Goal: Task Accomplishment & Management: Manage account settings

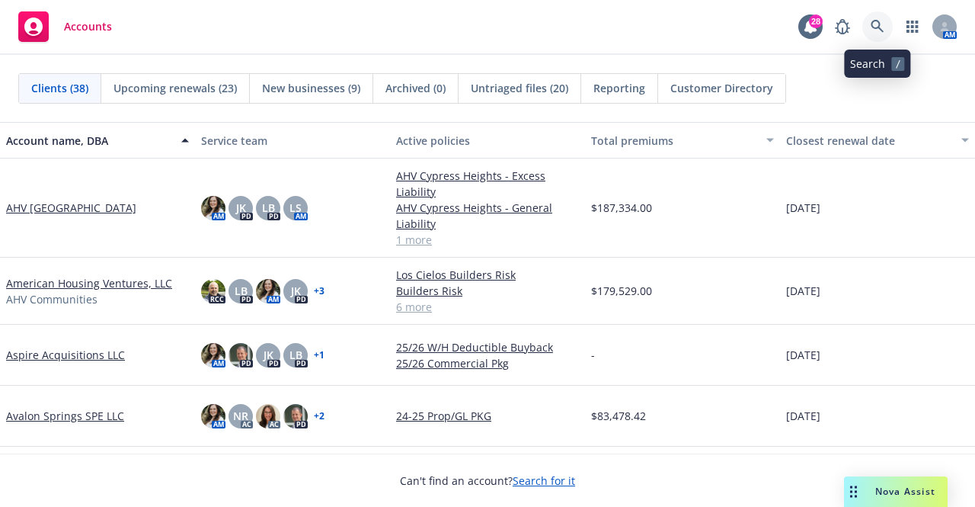
click at [873, 28] on icon at bounding box center [878, 27] width 14 height 14
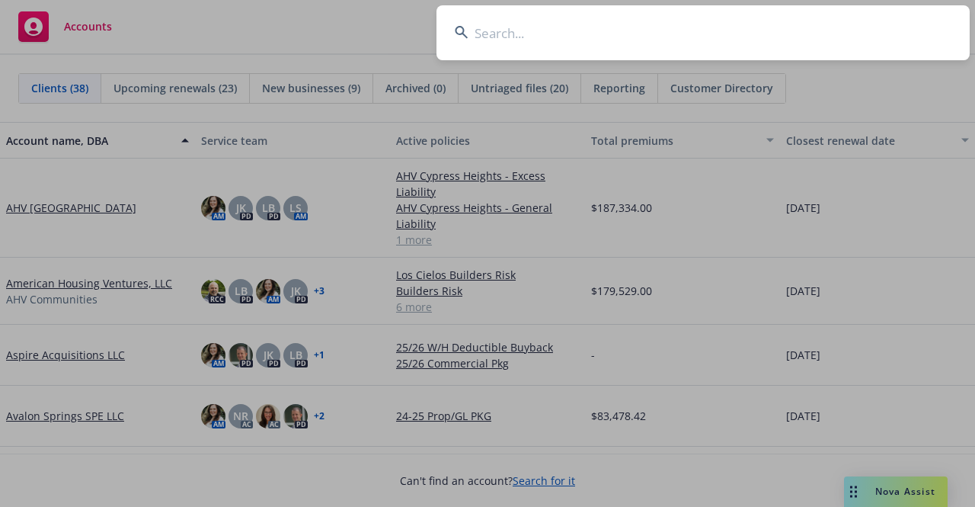
click at [520, 37] on input at bounding box center [703, 32] width 533 height 55
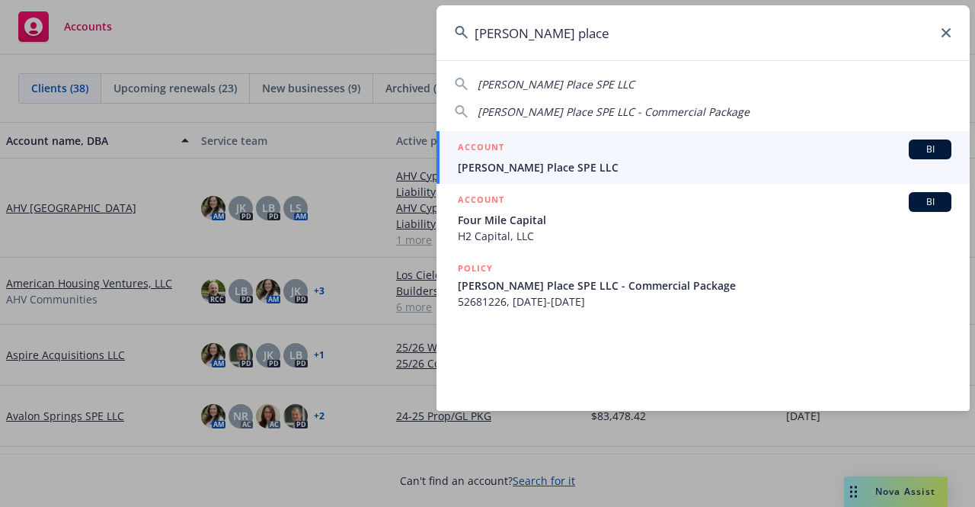
type input "james place"
click at [502, 161] on span "James Place SPE LLC" at bounding box center [705, 167] width 494 height 16
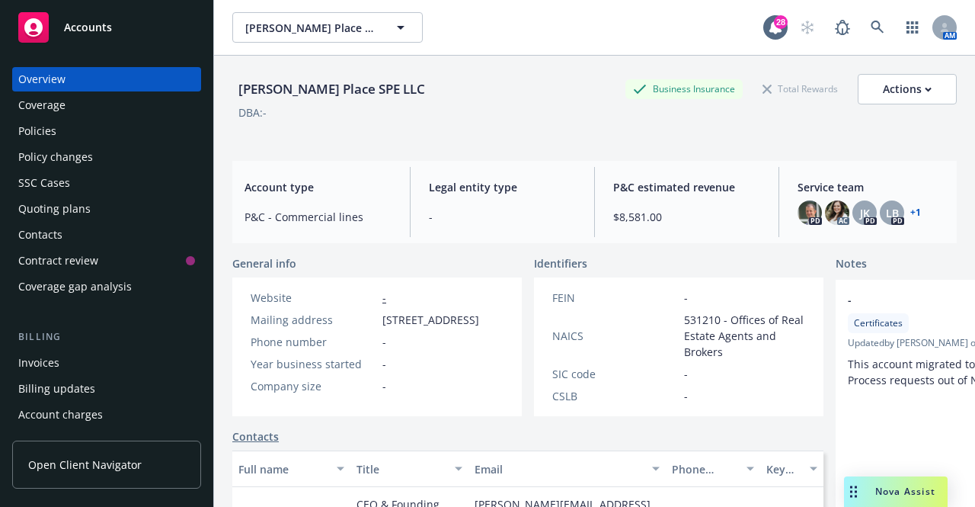
click at [91, 213] on div "Quoting plans" at bounding box center [106, 209] width 177 height 24
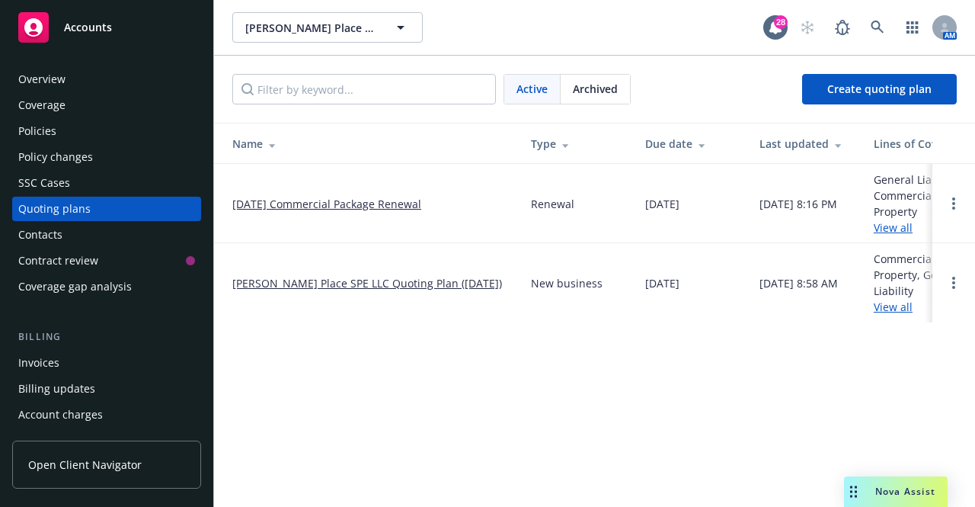
click at [277, 206] on link "[DATE] Commercial Package Renewal" at bounding box center [326, 204] width 189 height 16
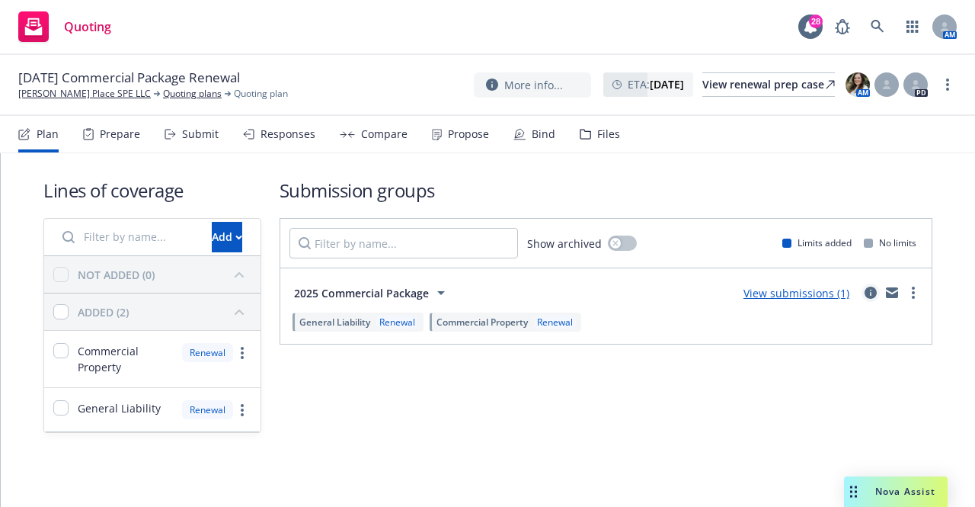
click at [863, 289] on link "circleInformation" at bounding box center [871, 292] width 18 height 18
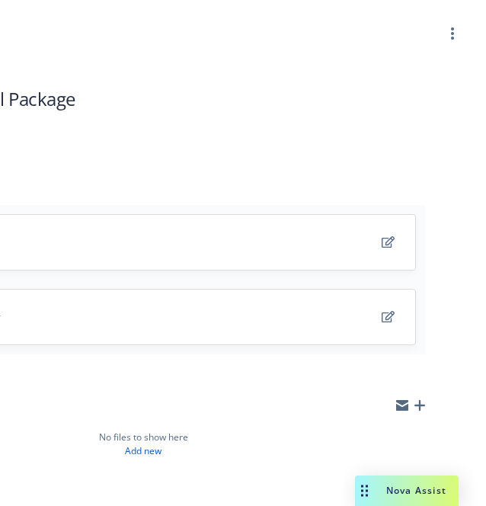
click at [417, 411] on div "Submission group 2025 Commercial Package Last updated [DATE] 8:16 PM Lines of c…" at bounding box center [143, 495] width 613 height 904
click at [414, 405] on icon "button" at bounding box center [419, 405] width 11 height 11
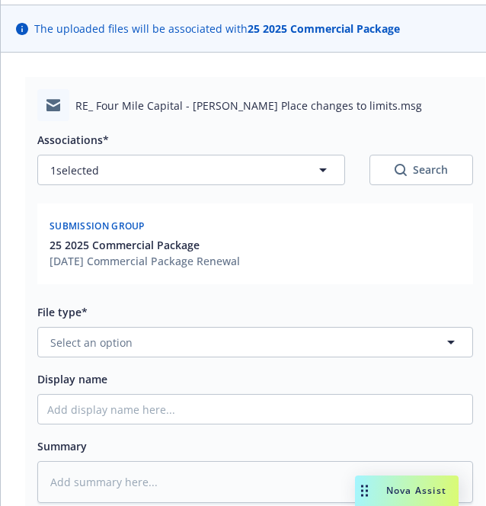
scroll to position [103, 0]
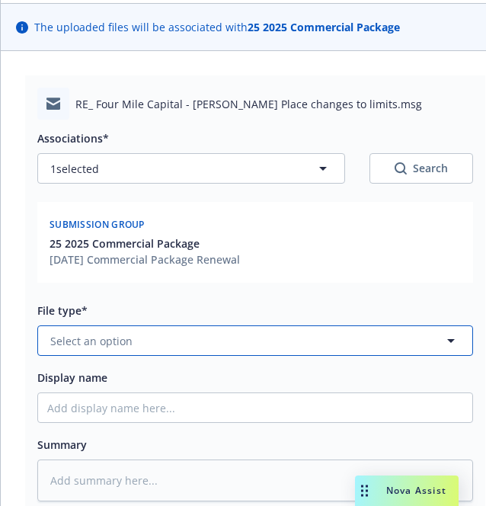
click at [129, 337] on span "Select an option" at bounding box center [91, 341] width 82 height 16
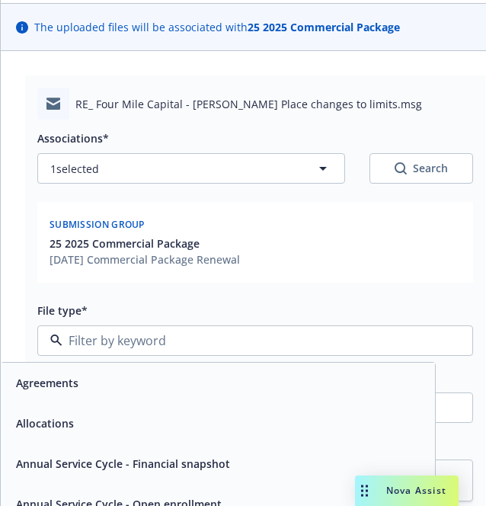
type input "w"
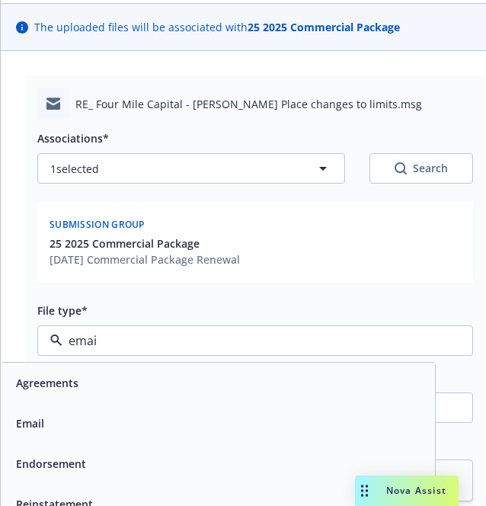
type input "email"
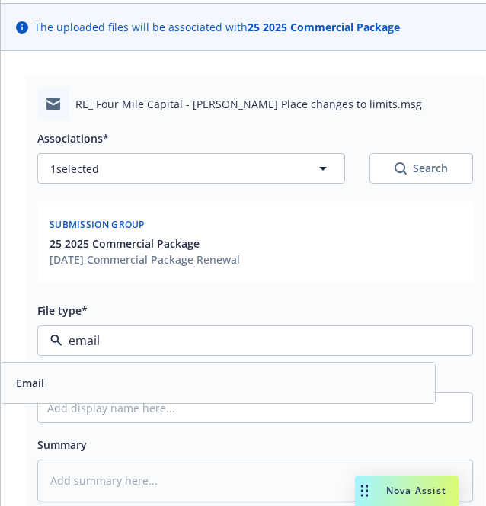
click at [104, 373] on div "Email" at bounding box center [218, 383] width 416 height 22
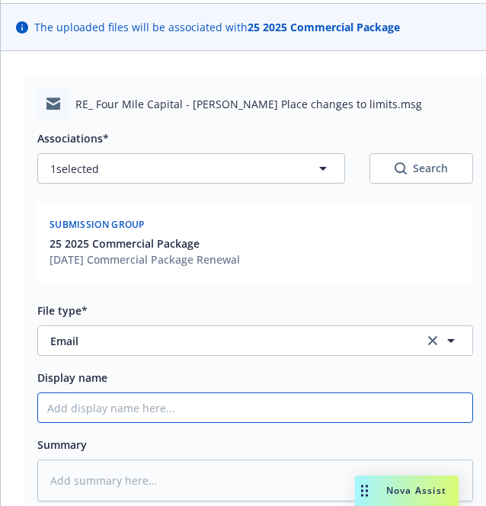
click at [99, 407] on input "Display name" at bounding box center [255, 407] width 434 height 29
type textarea "x"
type input "E"
type textarea "x"
type input "EM"
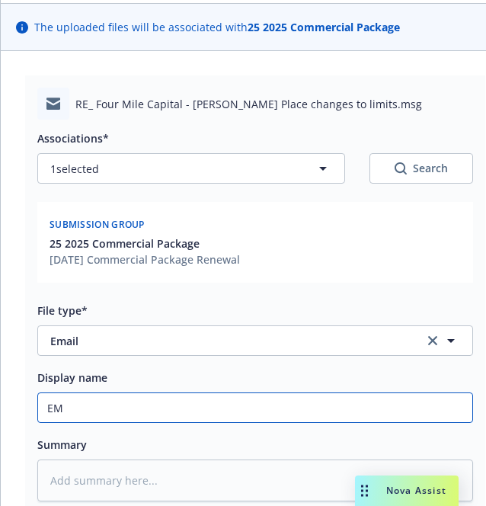
type textarea "x"
type input "EMT"
type textarea "x"
type input "EMT"
type textarea "x"
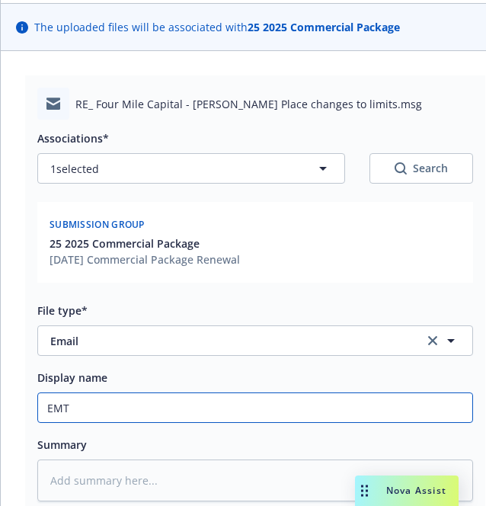
type input "EMT M"
type textarea "x"
type input "EMT Ma"
type textarea "x"
type input "EMT Mar"
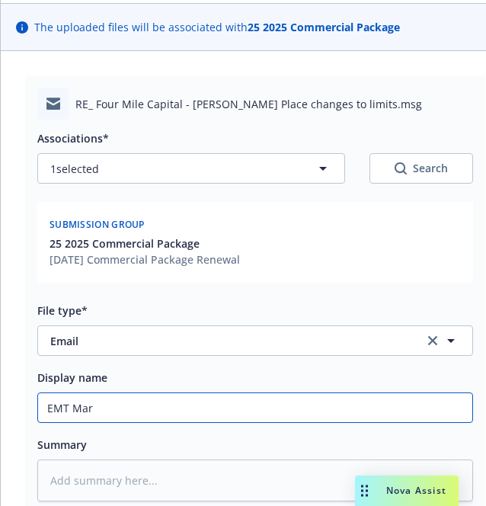
type textarea "x"
type input "EMT Mars"
type textarea "x"
type input "EMT [PERSON_NAME]"
type textarea "x"
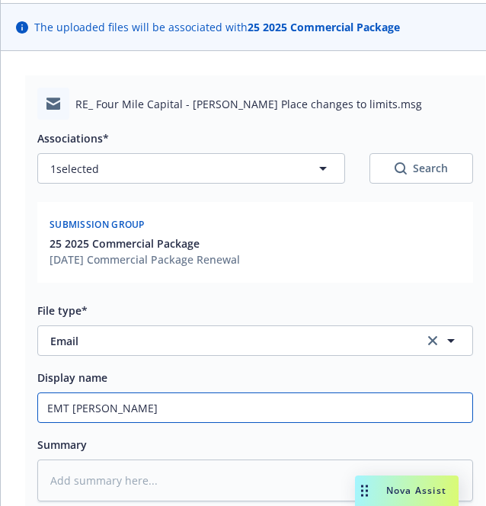
type input "EMT [PERSON_NAME]"
type textarea "x"
type input "EMT [PERSON_NAME] -"
type textarea "x"
type input "EMT [PERSON_NAME] -"
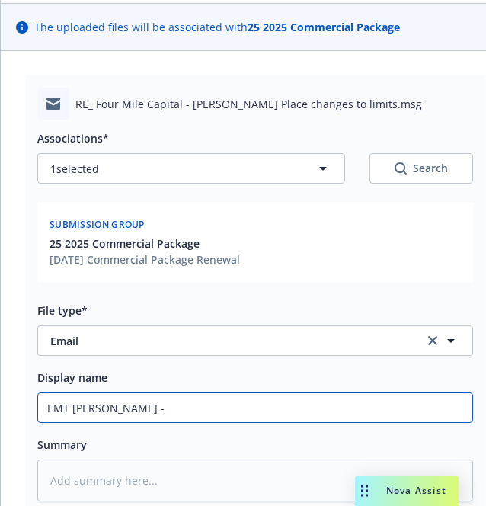
type textarea "x"
type input "EMT [PERSON_NAME] - A"
type textarea "x"
type input "EMT [PERSON_NAME] - An"
type textarea "x"
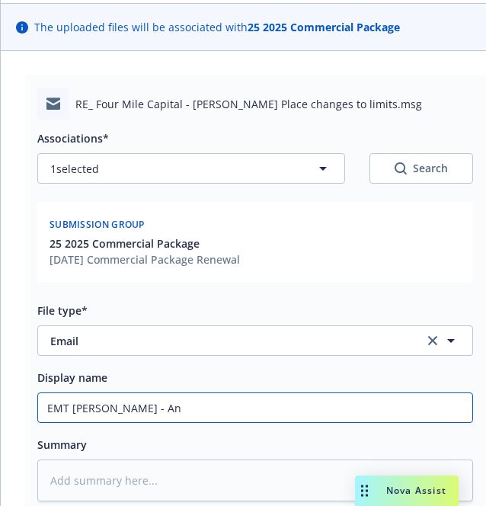
type input "EMT [PERSON_NAME] - [PERSON_NAME]"
type textarea "x"
type input "EMT [PERSON_NAME]"
type textarea "x"
type input "EMT [PERSON_NAME] - Annual"
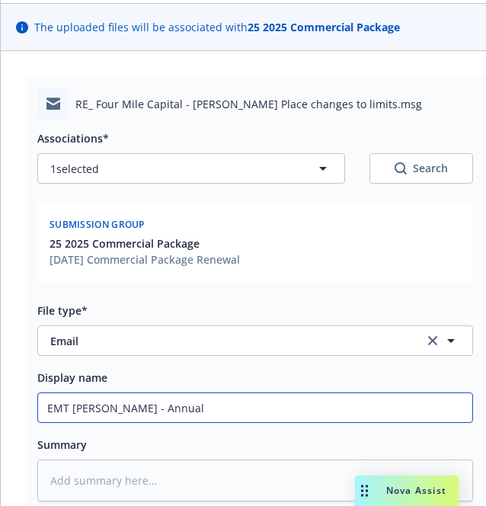
type textarea "x"
type input "EMT [PERSON_NAME] - Annual"
type textarea "x"
type input "EMT [PERSON_NAME] - Annual R"
type textarea "x"
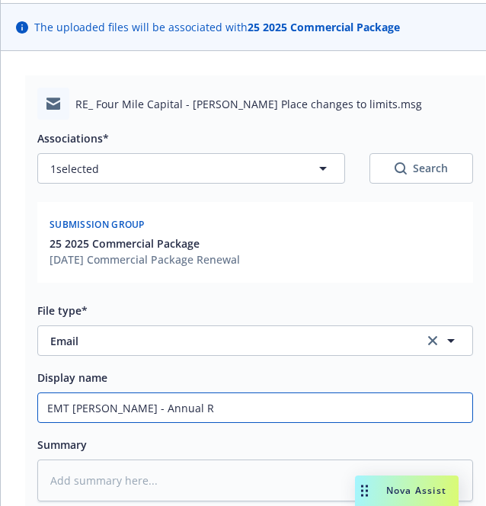
type input "EMT [PERSON_NAME] - Annual Re"
type textarea "x"
type input "EMT [PERSON_NAME] - Annual Ren"
type textarea "x"
type input "EMT [PERSON_NAME] - Annual Rent"
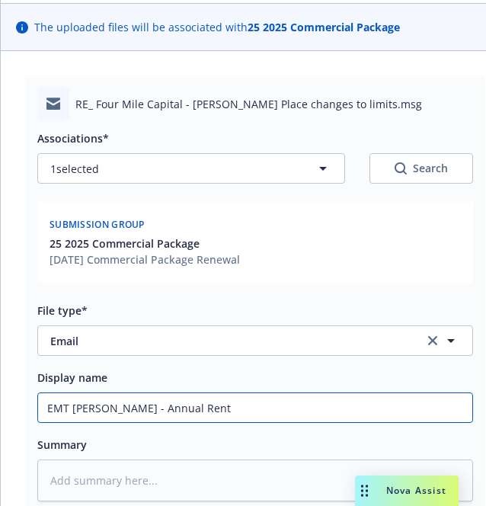
type textarea "x"
type input "EMT [PERSON_NAME] - Annual Rent"
type textarea "x"
type input "EMT [PERSON_NAME] - Annual Rent R"
type textarea "x"
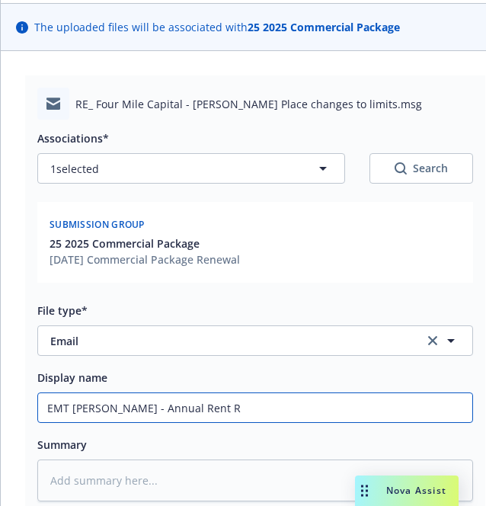
type input "EMT [PERSON_NAME] - Annual Rent Ro"
type textarea "x"
type input "EMT [PERSON_NAME] - Annual Rent Rol"
type textarea "x"
type input "EMT [PERSON_NAME] - Annual Rent Roll"
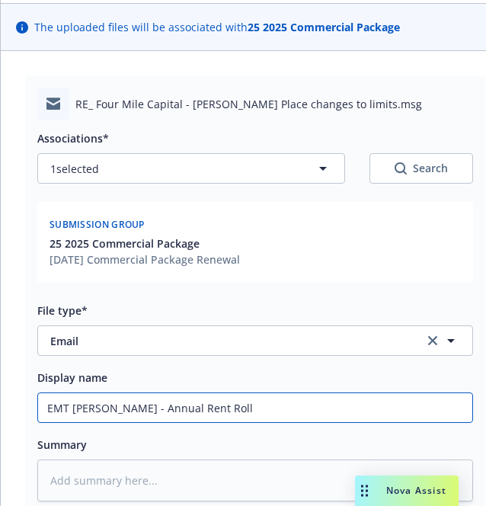
type textarea "x"
type input "EMT [PERSON_NAME] - Annual Rent Rolls"
type textarea "x"
type input "EMT [PERSON_NAME] - Annual Rent Rolls"
type textarea "x"
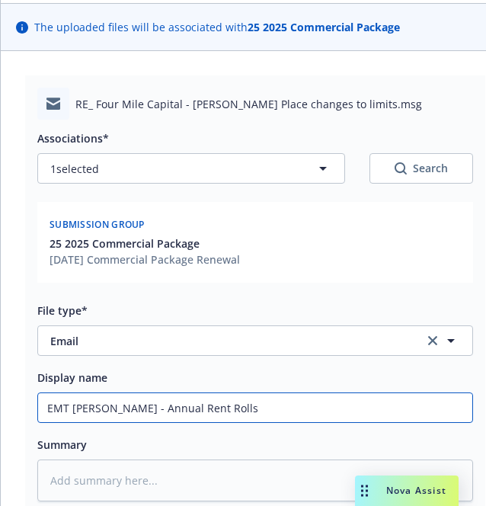
type input "EMT [PERSON_NAME] - Annual Rent Rolls f"
type textarea "x"
type input "EMT [PERSON_NAME] - Annual Rent Rolls fo"
type textarea "x"
type input "EMT [PERSON_NAME] - Annual Rent Rolls for"
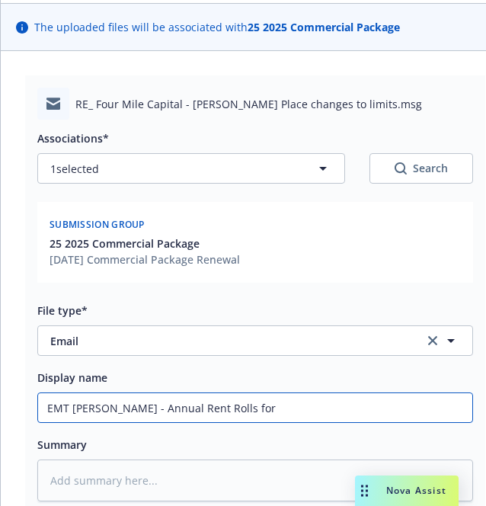
type textarea "x"
type input "EMT [PERSON_NAME] - Annual Rent Rolls for"
type textarea "x"
type input "EMT [PERSON_NAME] - Annual Rent Rolls for 2"
type textarea "x"
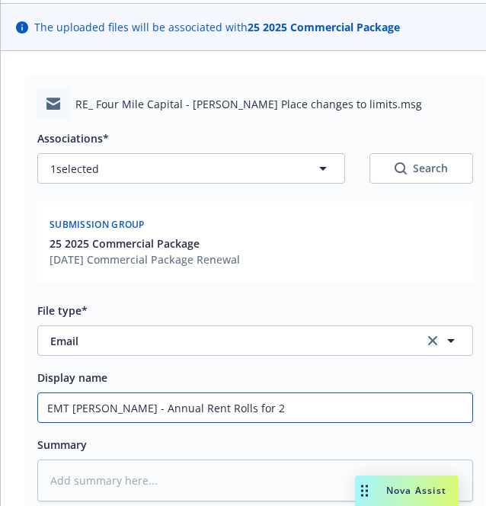
type input "EMT [PERSON_NAME] - Annual Rent Rolls for 25"
type textarea "x"
type input "EMT [PERSON_NAME] - Annual Rent Rolls for 25/"
type textarea "x"
type input "EMT [PERSON_NAME] - Annual Rent Rolls for 25/2"
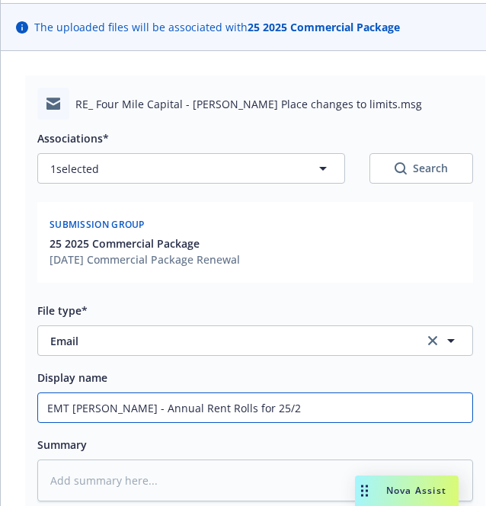
type textarea "x"
type input "EMT [PERSON_NAME] - Annual Rent Rolls for 25/26"
type textarea "x"
type input "EMT [PERSON_NAME] - Annual Rent Rolls for 25/26"
type textarea "x"
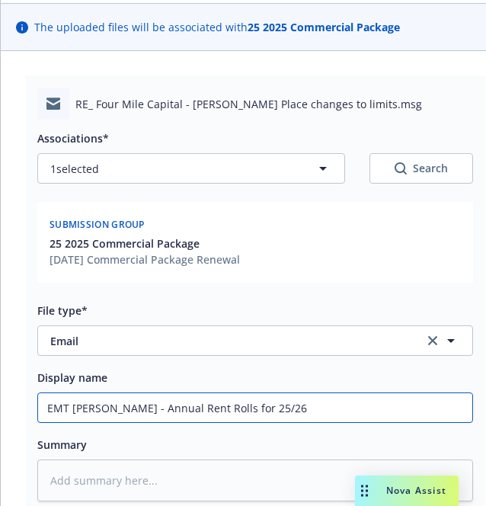
type input "EMT [PERSON_NAME] - Annual Rent Rolls for 25/26"
type textarea "x"
type input "EMT [PERSON_NAME] - Annual Rent Rolls for 25/2"
type textarea "x"
type input "EMT [PERSON_NAME] - Annual Rent Rolls for 25/26"
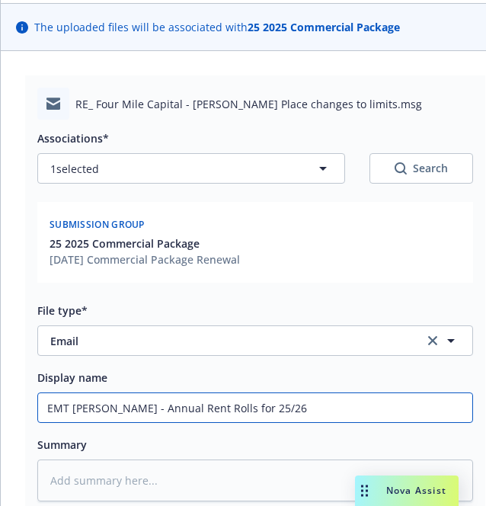
type textarea "x"
type input "EMT [PERSON_NAME] - Annual Rent Rolls for 25/26"
type textarea "x"
type input "EMT [PERSON_NAME] - Annual Rent Rolls for 25/26 P"
type textarea "x"
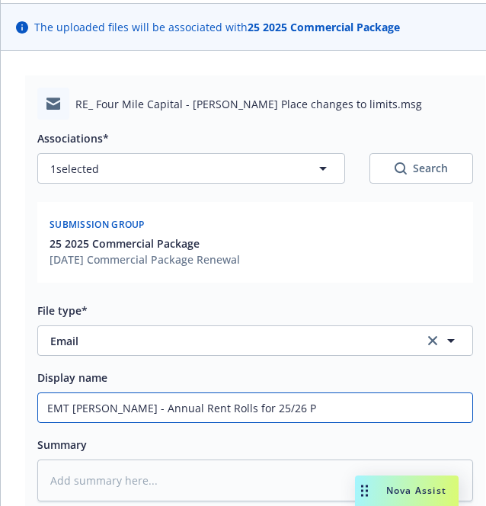
type input "EMT [PERSON_NAME] - Annual Rent Rolls for 25/26 PK"
type textarea "x"
type input "EMT [PERSON_NAME] - Annual Rent Rolls for 25/26 PKG"
type textarea "x"
type input "EMT [PERSON_NAME] - Annual Rent Rolls for 25/26 PKG R"
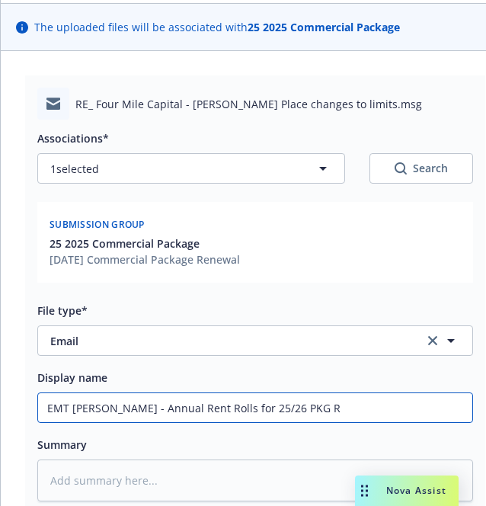
type textarea "x"
type input "EMT [PERSON_NAME] - Annual Rent Rolls for 25/26 PKG Re"
type textarea "x"
type input "EMT [PERSON_NAME] - Annual Rent Rolls for 25/26 PKG Ren"
type textarea "x"
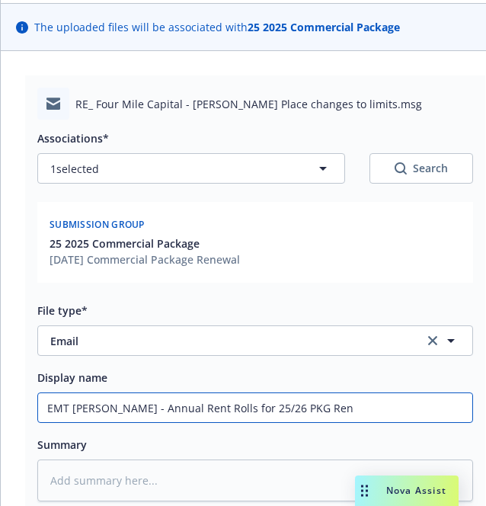
type input "EMT [PERSON_NAME] - Annual Rent Rolls for 25/26 PKG [PERSON_NAME]"
type textarea "x"
type input "EMT [PERSON_NAME] - Annual Rent Rolls for 25/26 PKG Renew"
type textarea "x"
type input "EMT [PERSON_NAME] - Annual Rent Rolls for 25/26 PKG Renewa"
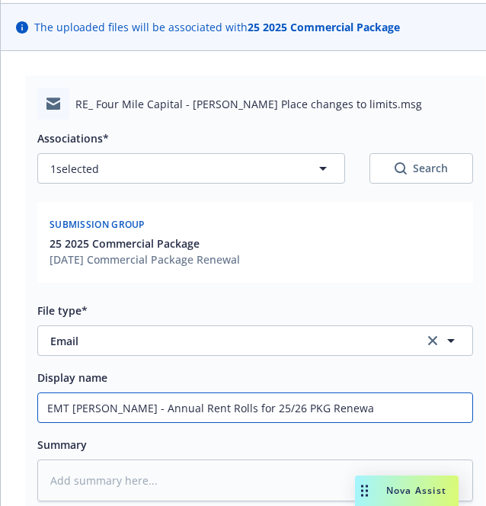
type textarea "x"
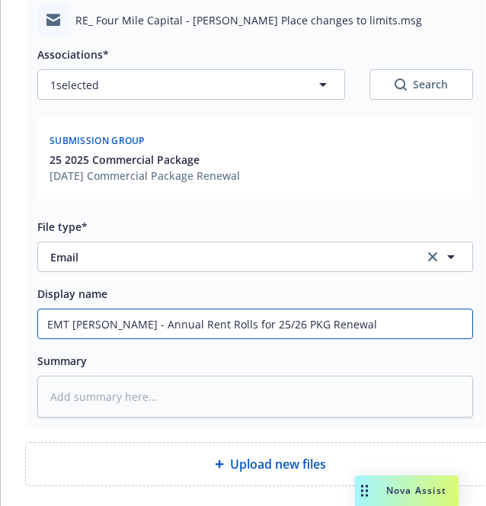
drag, startPoint x: 317, startPoint y: 328, endPoint x: 33, endPoint y: 344, distance: 284.6
click at [33, 344] on div "RE_ Four Mile Capital - [PERSON_NAME] Place changes to limits.msg Associations*…" at bounding box center [255, 211] width 460 height 438
type input "EMT [PERSON_NAME] - Annual Rent Rolls for 25/26 PKG Renewal"
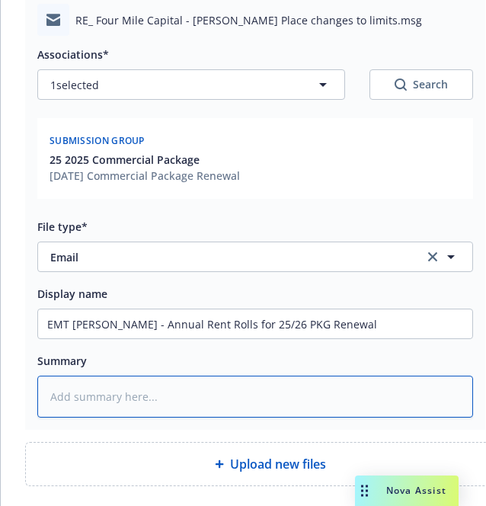
click at [63, 401] on textarea at bounding box center [255, 397] width 436 height 42
paste textarea "EMT [PERSON_NAME] - Annual Rent Rolls for 25/26 PKG Renewal"
type textarea "x"
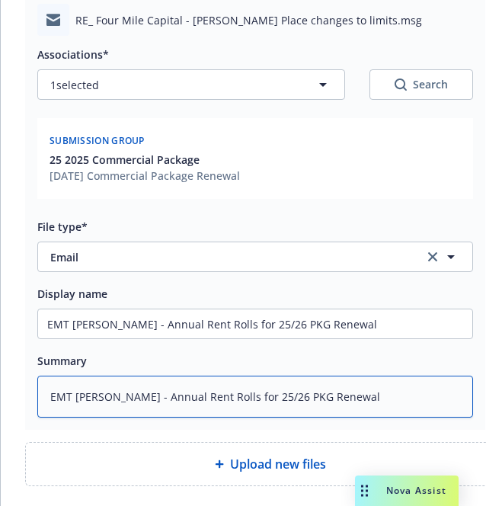
scroll to position [320, 0]
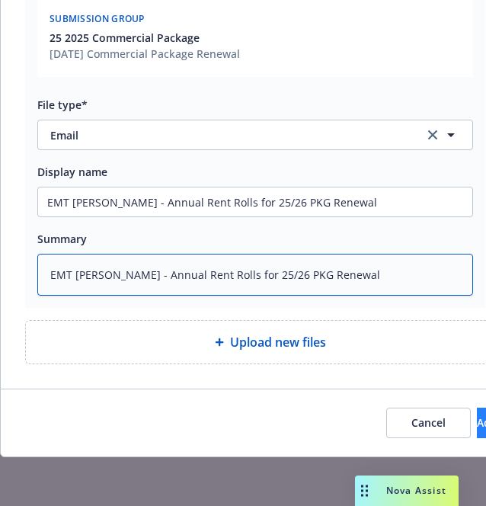
type textarea "EMT [PERSON_NAME] - Annual Rent Rolls for 25/26 PKG Renewal"
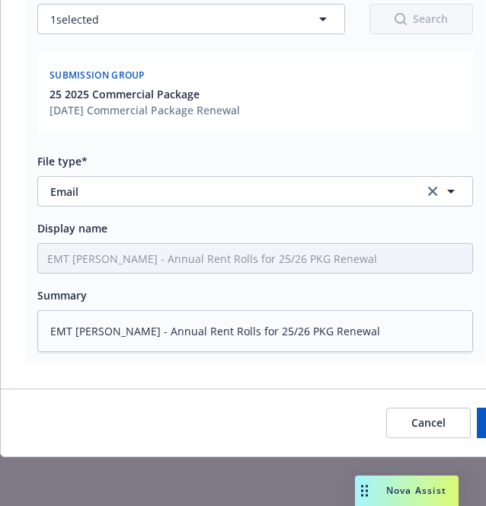
scroll to position [264, 0]
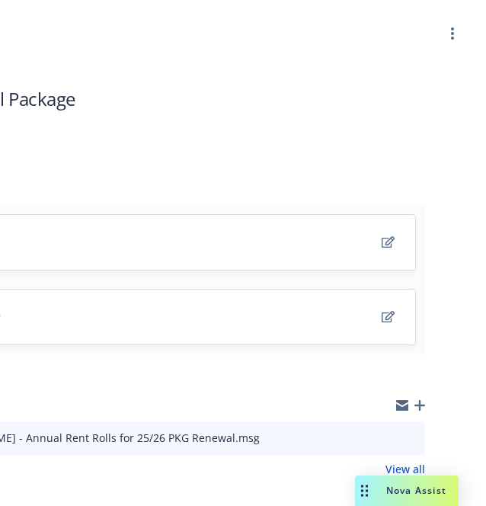
click at [414, 406] on icon "button" at bounding box center [419, 405] width 11 height 11
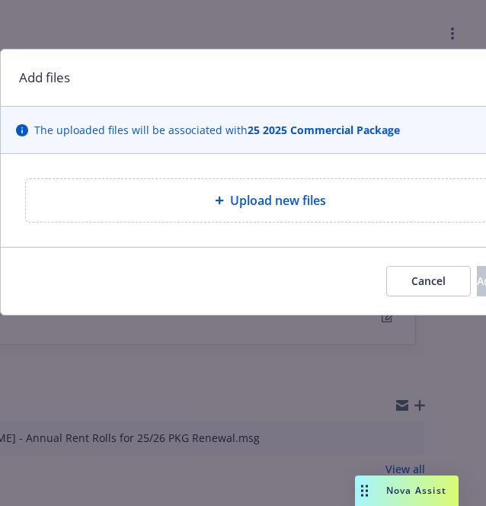
type textarea "x"
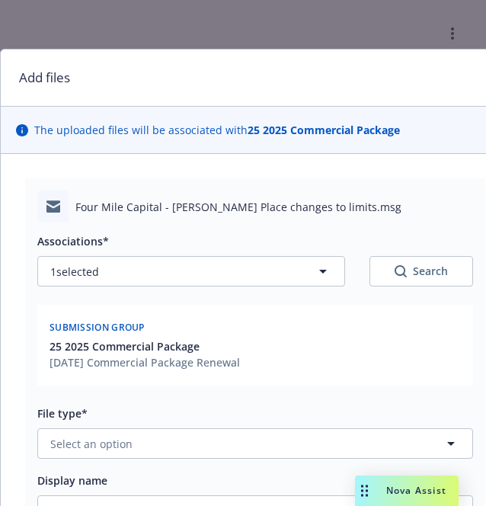
click at [114, 427] on div "File type* Select an option" at bounding box center [255, 431] width 436 height 55
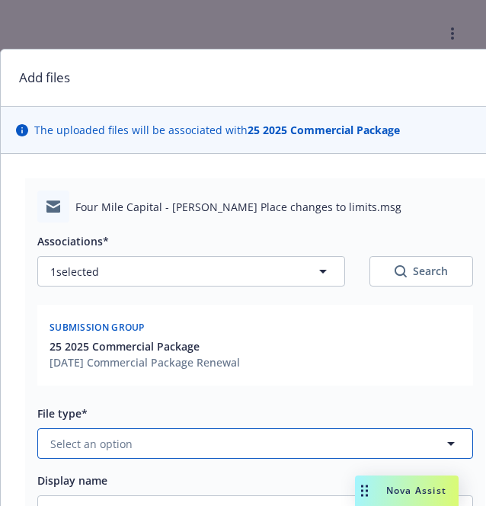
click at [101, 446] on span "Select an option" at bounding box center [91, 444] width 82 height 16
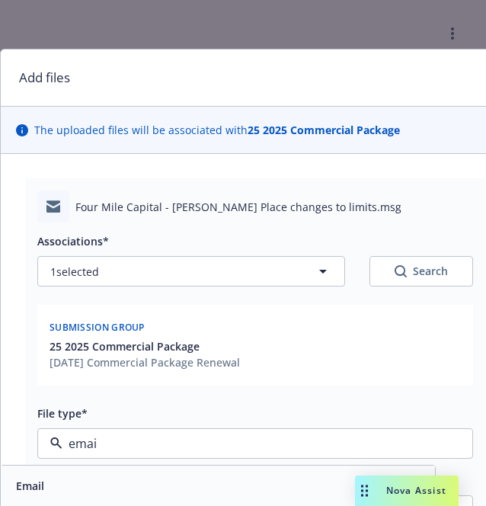
type input "email"
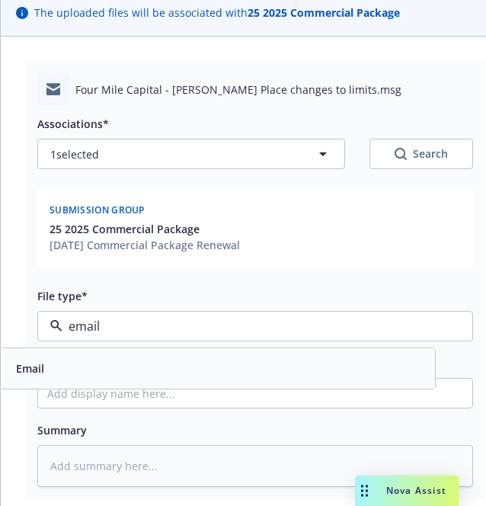
scroll to position [118, 0]
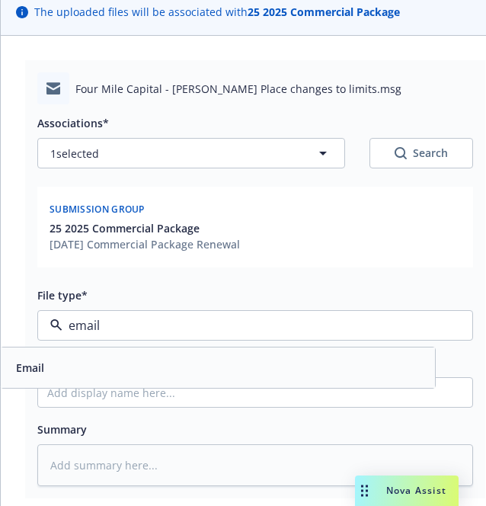
click at [75, 375] on div "Email" at bounding box center [218, 368] width 416 height 22
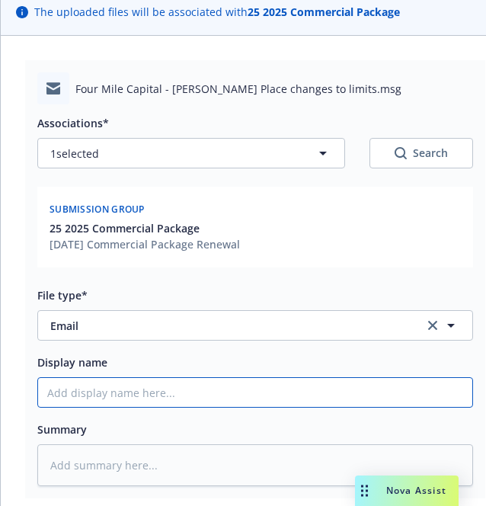
click at [85, 395] on input "Display name" at bounding box center [255, 392] width 434 height 29
type textarea "x"
type input "E"
type textarea "x"
type input "EM"
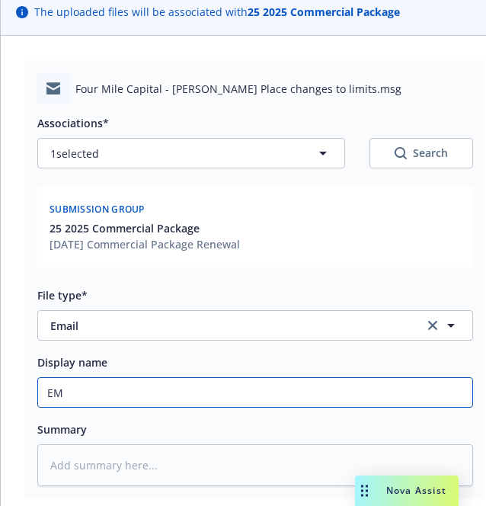
type textarea "x"
type input "EMF"
type textarea "x"
type input "EMF"
type textarea "x"
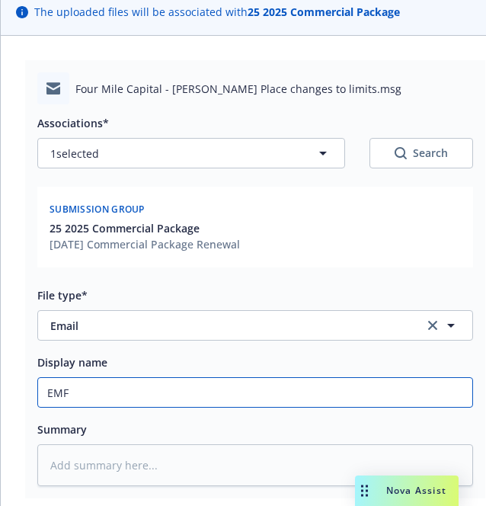
type input "EMF M"
type textarea "x"
type input "EMF Ma"
type textarea "x"
type input "EMF Mar"
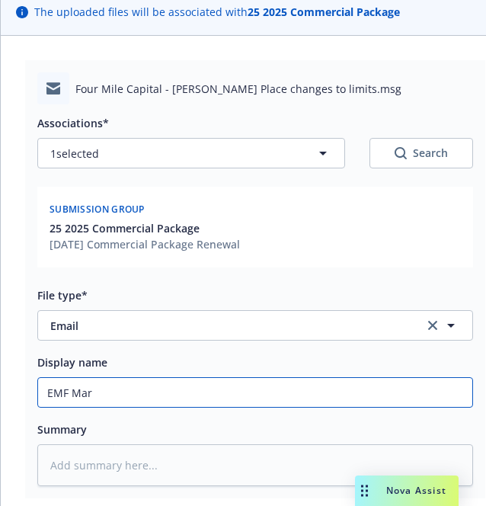
type textarea "x"
type input "EMF [PERSON_NAME]"
type textarea "x"
type input "EMF [PERSON_NAME]"
type textarea "x"
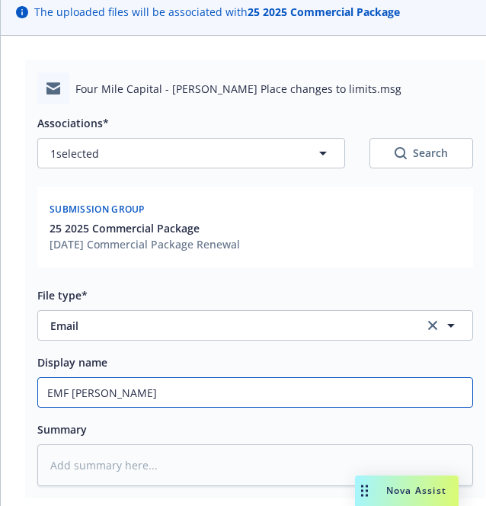
type input "EMF [PERSON_NAME] -"
type textarea "x"
type input "EMF [PERSON_NAME] -"
click at [152, 391] on input "EMF [PERSON_NAME] -" at bounding box center [255, 392] width 434 height 29
type textarea "x"
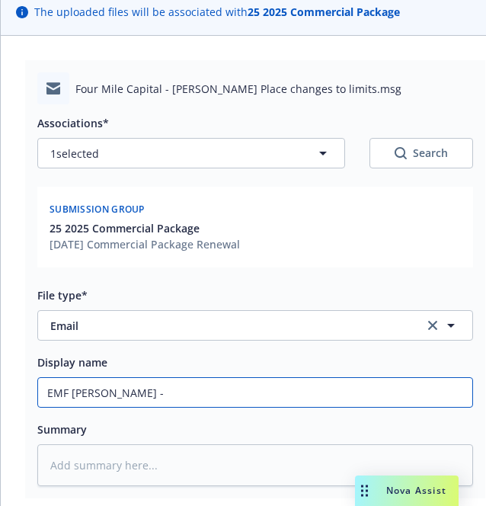
type input "EMF [PERSON_NAME] - N"
type textarea "x"
type input "EMF [PERSON_NAME]"
type textarea "x"
type input "EMF [PERSON_NAME] - New"
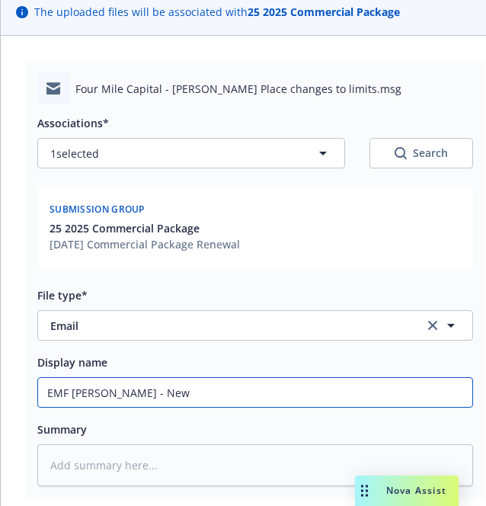
type textarea "x"
type input "EMF [PERSON_NAME] - New"
type textarea "x"
type input "EMF [PERSON_NAME] - New B"
type textarea "x"
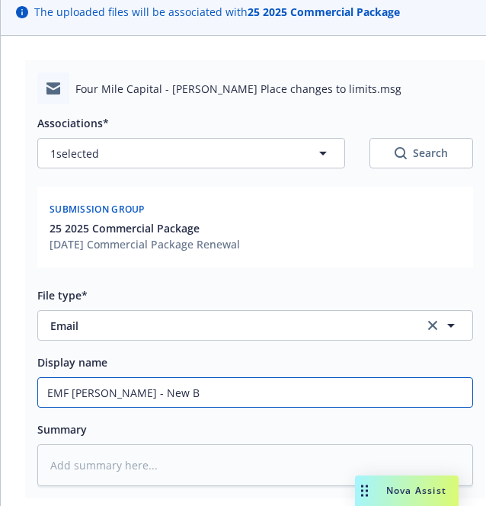
type input "EMF [PERSON_NAME] - New Bu"
type textarea "x"
type input "EMF [PERSON_NAME] - New [PERSON_NAME]"
type textarea "x"
type input "EMF [PERSON_NAME] - New Buil"
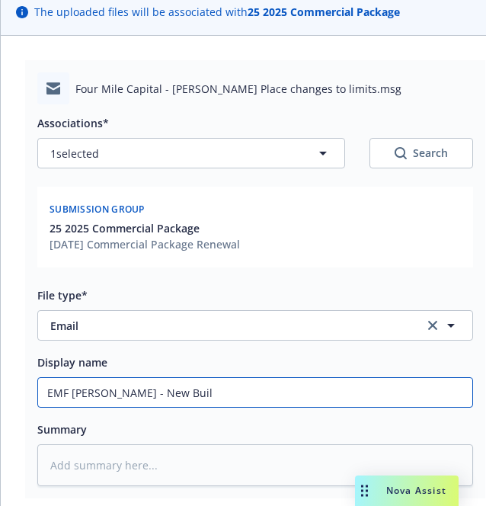
type textarea "x"
type input "EMF [PERSON_NAME] - New Buildi"
type textarea "x"
type input "EMF [PERSON_NAME] - New Buildin"
type textarea "x"
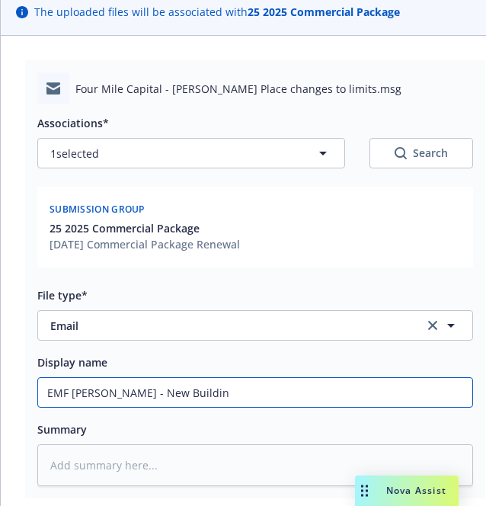
type input "EMF [PERSON_NAME] - New Buildi"
type textarea "x"
type input "EMF [PERSON_NAME] - New Build"
type textarea "x"
type input "EMF [PERSON_NAME] - New Buil"
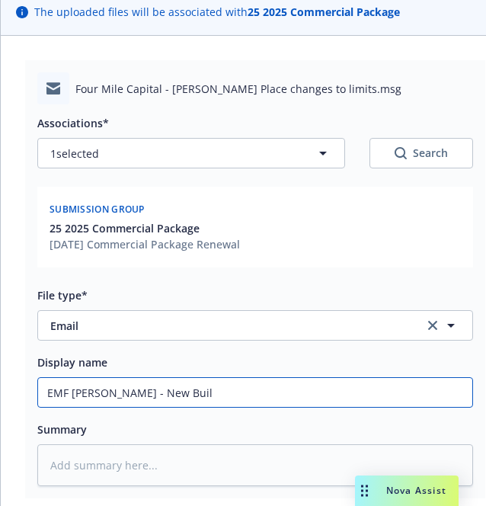
type textarea "x"
type input "EMF [PERSON_NAME] - New [PERSON_NAME]"
type textarea "x"
type input "EMF [PERSON_NAME] - New Bu"
type textarea "x"
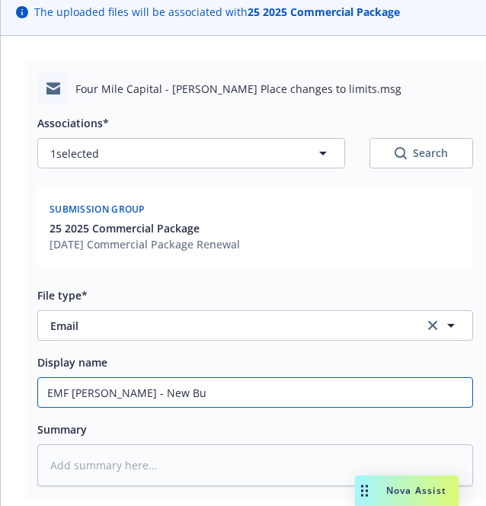
type input "EMF [PERSON_NAME] - New B"
type textarea "x"
type input "EMF [PERSON_NAME] - New"
type textarea "x"
type input "EMF [PERSON_NAME] - New SO"
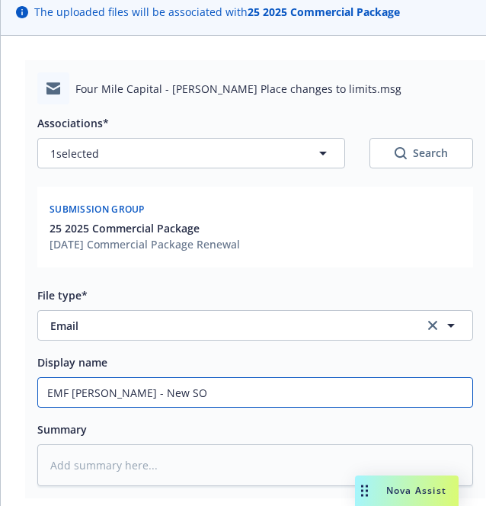
type textarea "x"
type input "EMF [PERSON_NAME] - New SOV"
type textarea "x"
type input "EMF [PERSON_NAME] - New SOV"
click at [178, 403] on input "EMF [PERSON_NAME] - New SOV" at bounding box center [255, 392] width 434 height 29
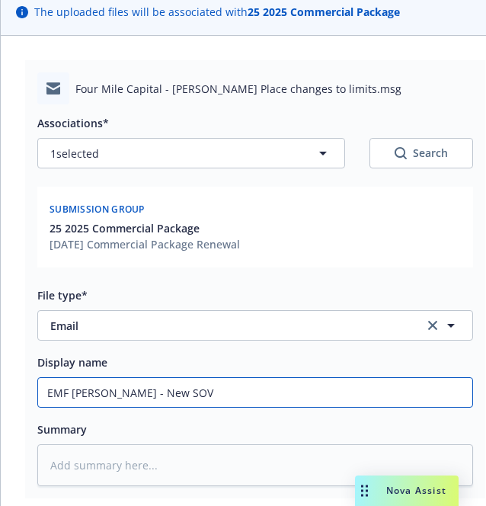
type textarea "x"
type input "EMF [PERSON_NAME] - New SOV f"
type textarea "x"
type input "EMF [PERSON_NAME] - New SOV fro"
type textarea "x"
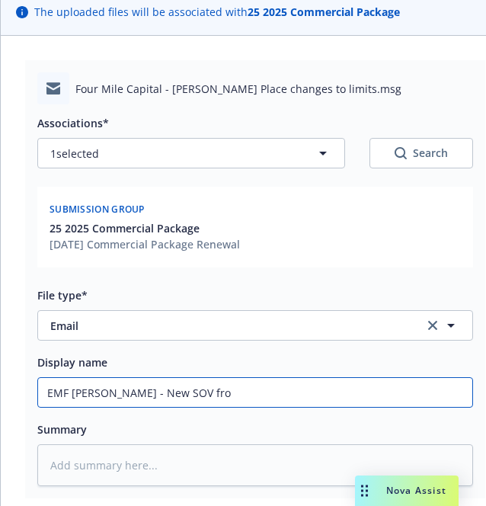
type input "EMF [PERSON_NAME] - New SOV from"
type textarea "x"
type input "EMF [PERSON_NAME] - New SOV from"
type textarea "x"
type input "EMF [PERSON_NAME] - New SOV from A"
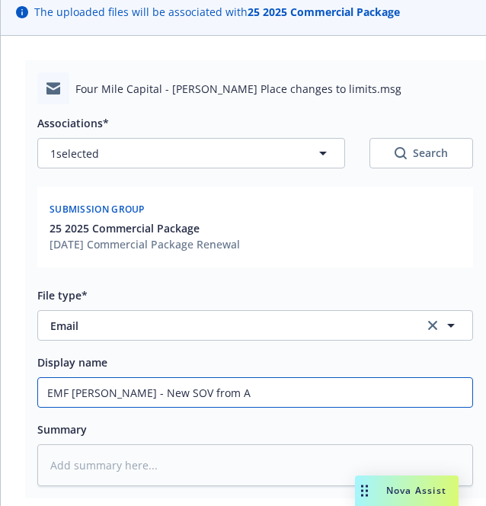
type textarea "x"
type input "EMF [PERSON_NAME] - New SOV from AO"
type textarea "x"
type input "EMF [PERSON_NAME] - New SOV from AO"
type textarea "x"
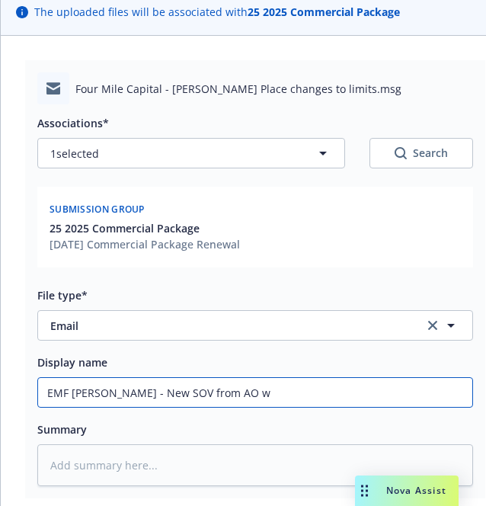
type input "EMF [PERSON_NAME] - New SOV from AO wi"
type textarea "x"
type input "EMF [PERSON_NAME] - New SOV from AO with"
type textarea "x"
type input "EMF [PERSON_NAME] - New SOV from AO with"
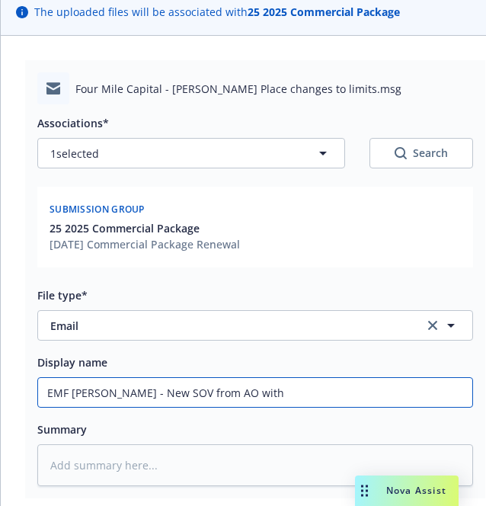
type textarea "x"
type input "EMF [PERSON_NAME] - New SOV from AO with th"
type textarea "x"
type input "EMF [PERSON_NAME] - New SOV from AO with the"
type textarea "x"
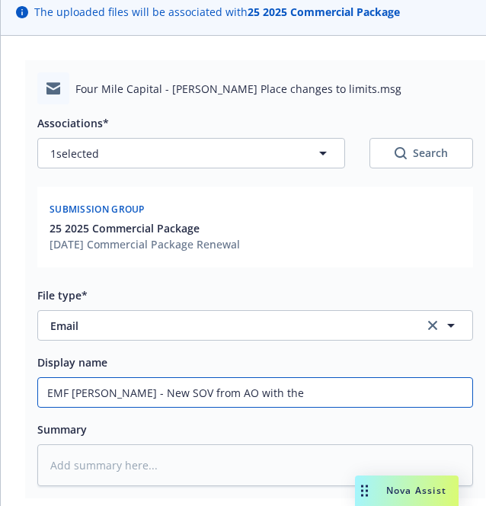
type input "EMF [PERSON_NAME] - New SOV from AO with the n"
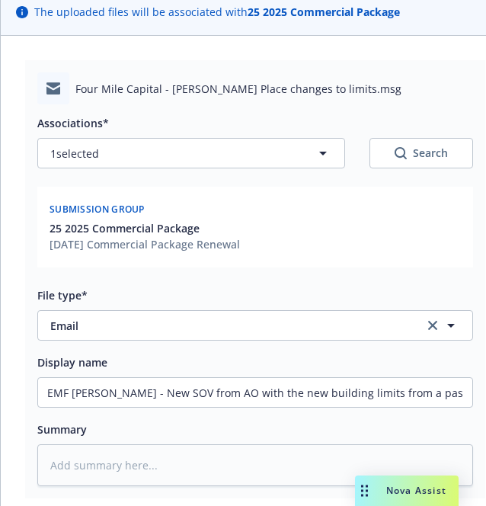
scroll to position [190, 19]
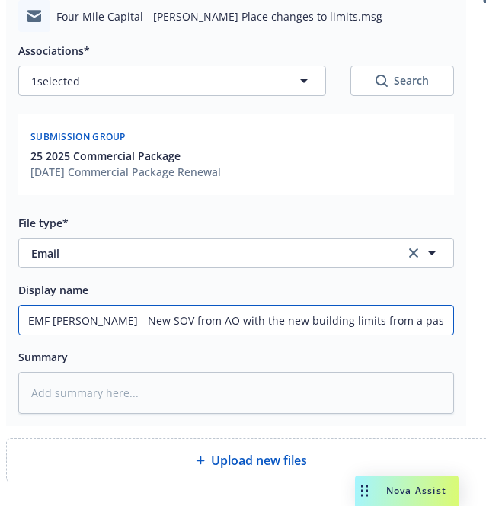
click at [216, 320] on input "EMF [PERSON_NAME] - New SOV from AO with the new building limits from a past in…" at bounding box center [236, 319] width 434 height 29
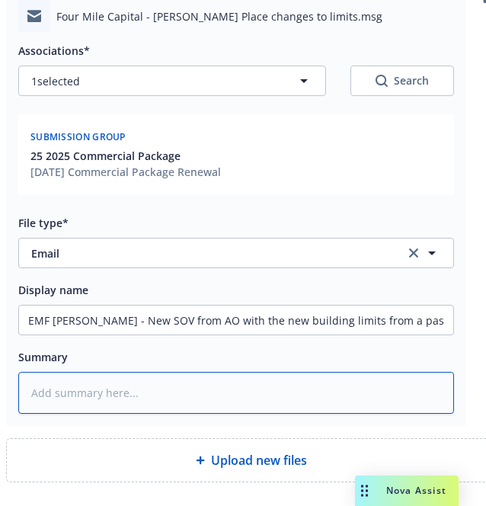
click at [186, 408] on textarea at bounding box center [236, 393] width 436 height 42
paste textarea "EMF [PERSON_NAME] - New SOV from AO with the new building limits from a past in…"
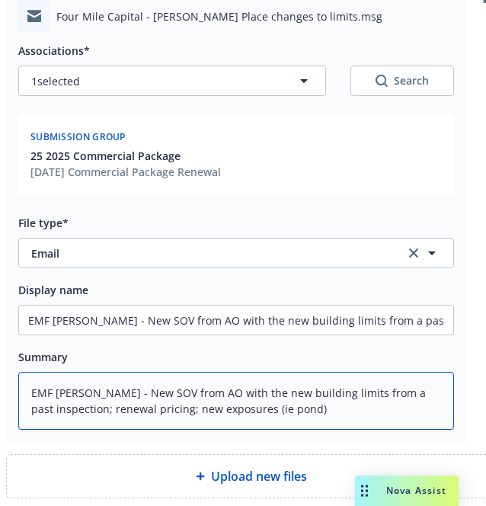
click at [258, 412] on textarea "EMF [PERSON_NAME] - New SOV from AO with the new building limits from a past in…" at bounding box center [236, 401] width 436 height 58
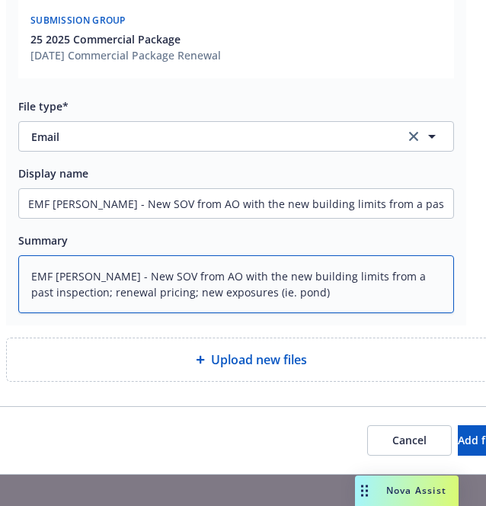
scroll to position [336, 19]
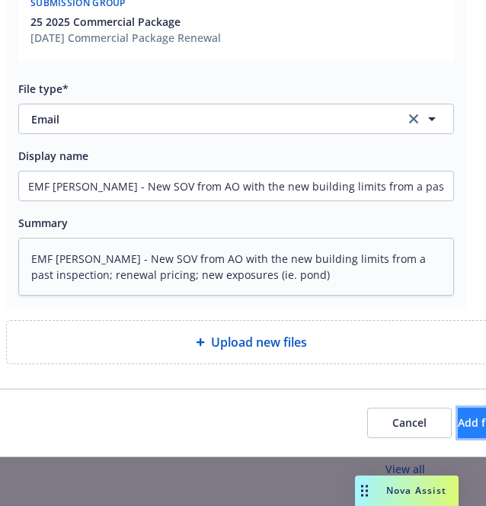
click at [458, 415] on span "Add files" at bounding box center [480, 422] width 45 height 14
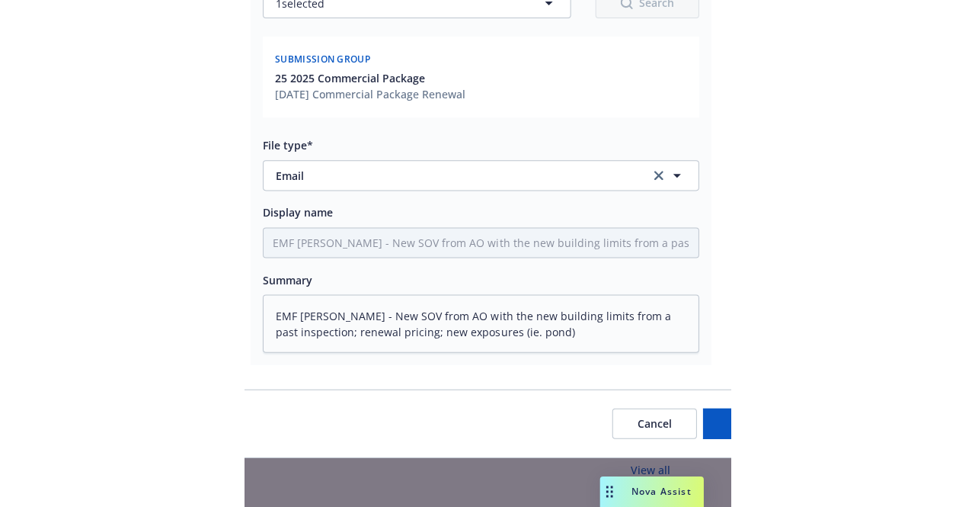
scroll to position [280, 19]
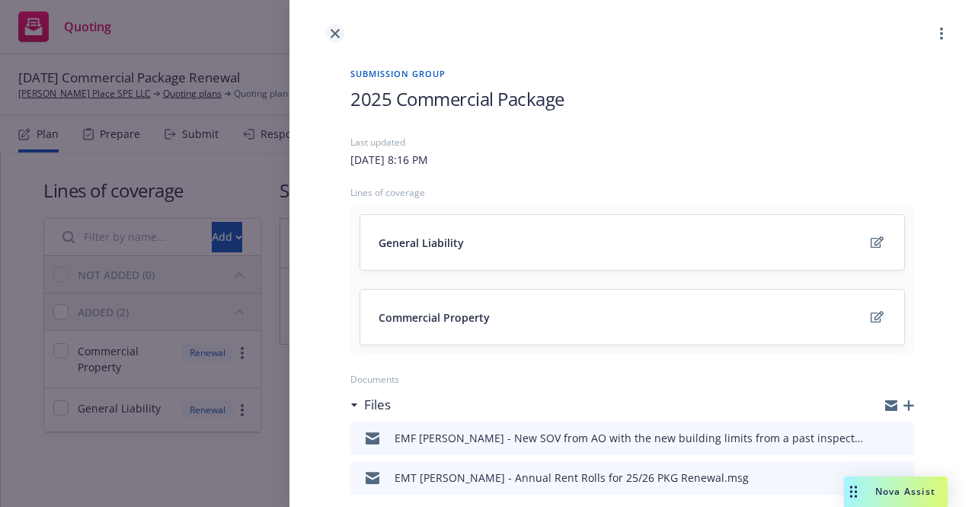
click at [338, 33] on icon "close" at bounding box center [335, 33] width 9 height 9
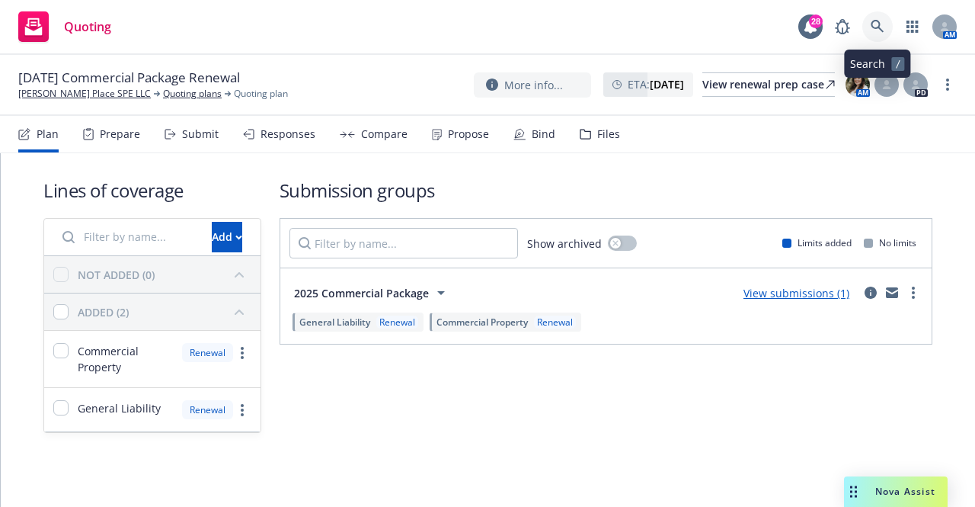
click at [881, 27] on icon at bounding box center [878, 27] width 14 height 14
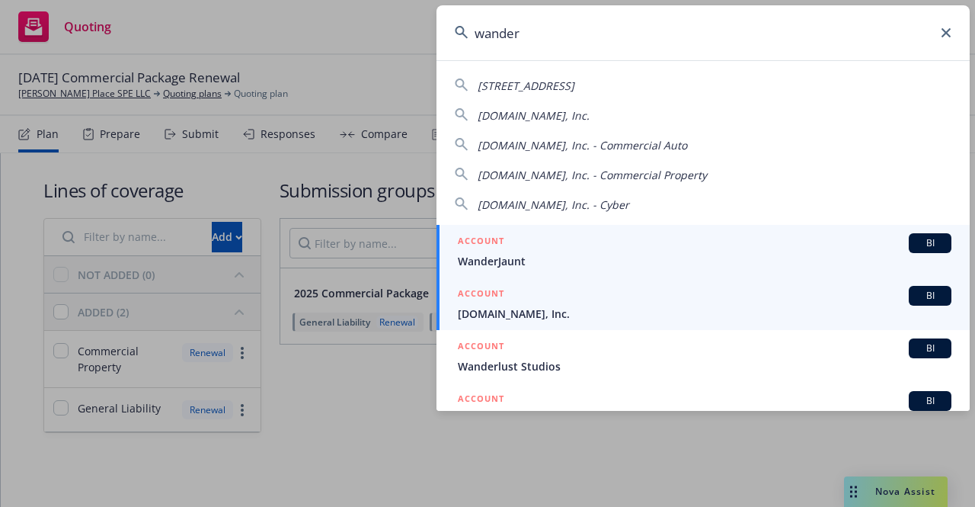
click at [540, 318] on span "[DOMAIN_NAME], Inc." at bounding box center [705, 313] width 494 height 16
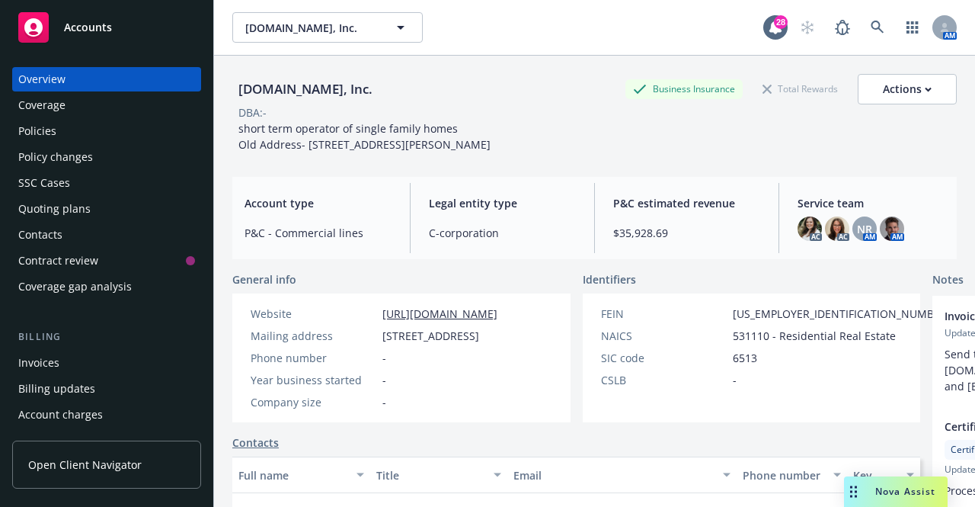
click at [67, 129] on div "Policies" at bounding box center [106, 131] width 177 height 24
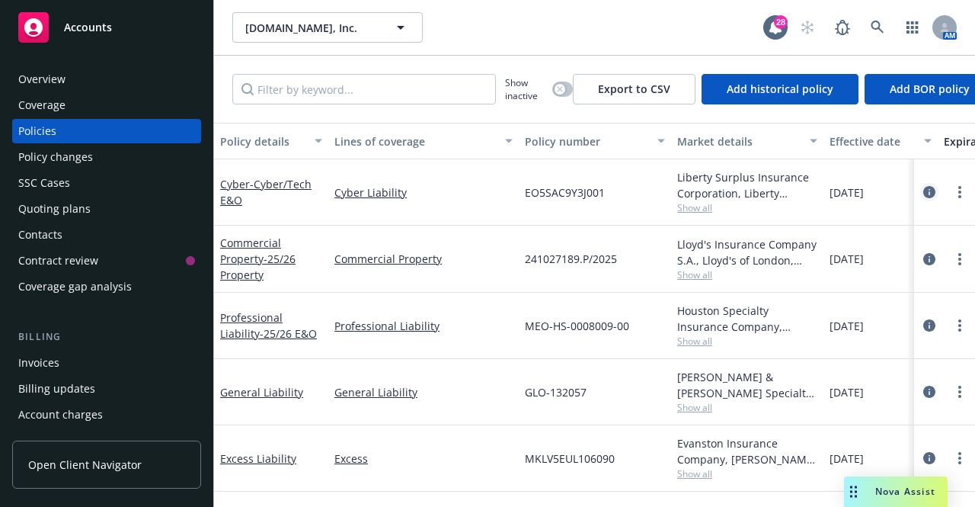
click at [923, 188] on icon "circleInformation" at bounding box center [929, 192] width 12 height 12
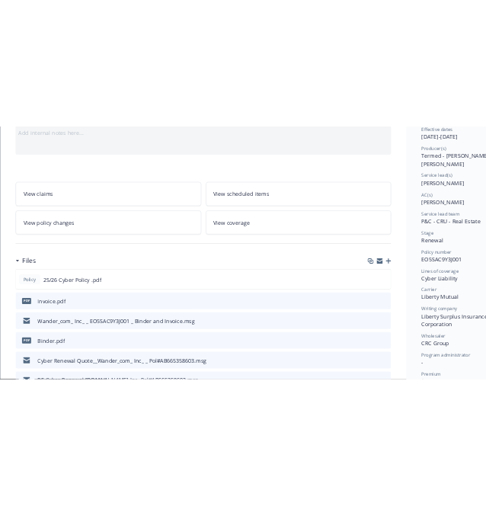
scroll to position [173, 0]
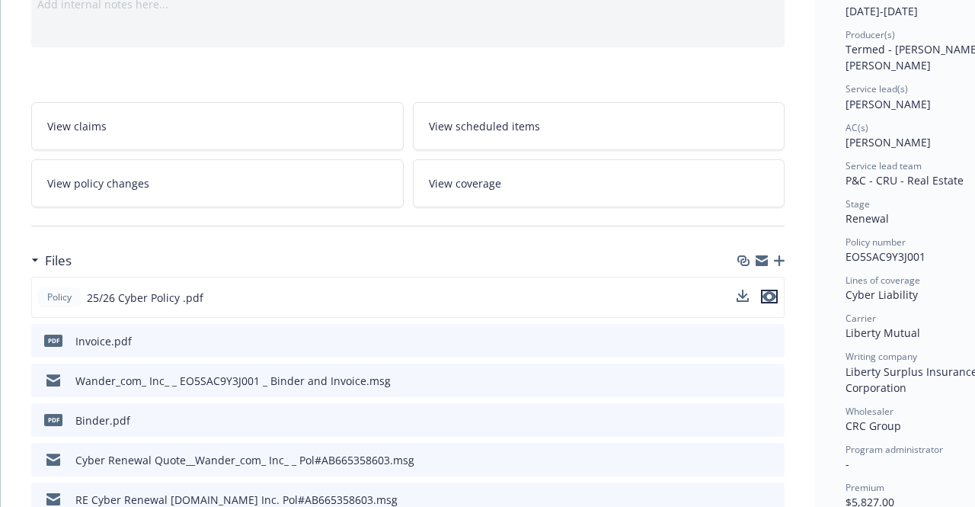
click at [767, 299] on icon "preview file" at bounding box center [770, 296] width 14 height 11
click at [767, 291] on icon "preview file" at bounding box center [770, 296] width 14 height 11
click at [751, 296] on button "download file" at bounding box center [744, 296] width 15 height 15
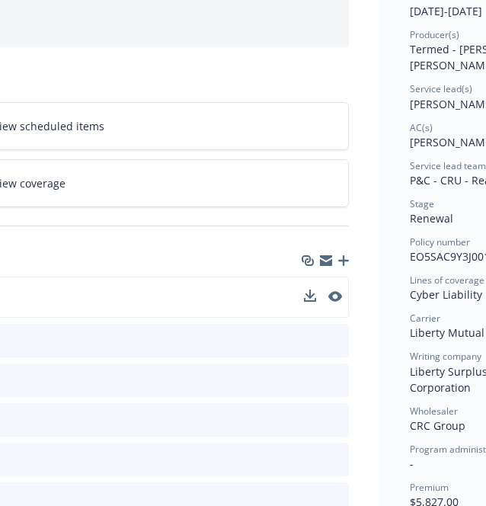
scroll to position [173, 443]
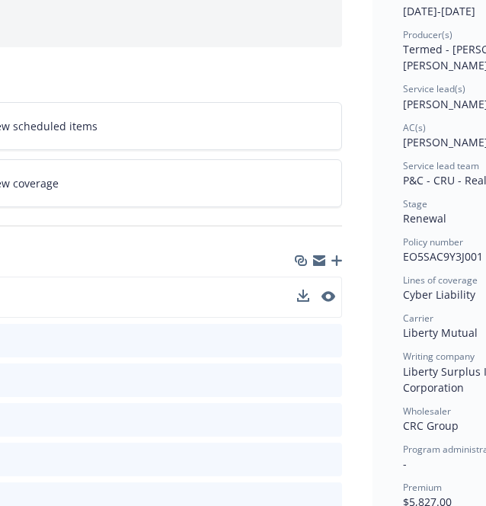
click at [340, 260] on icon "button" at bounding box center [336, 260] width 11 height 11
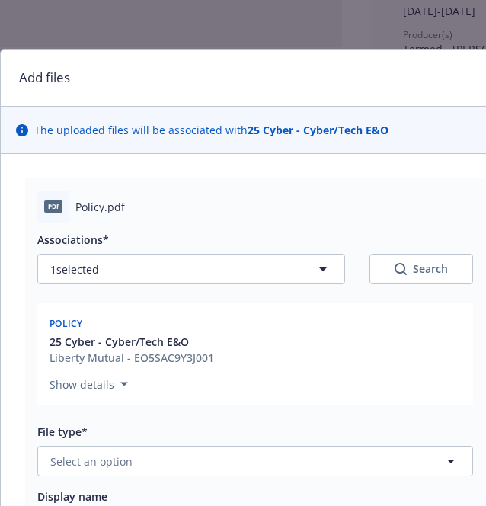
scroll to position [145, 0]
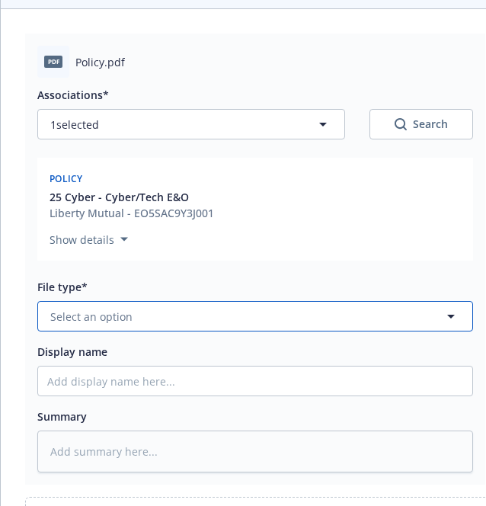
click at [150, 312] on button "Select an option" at bounding box center [255, 316] width 436 height 30
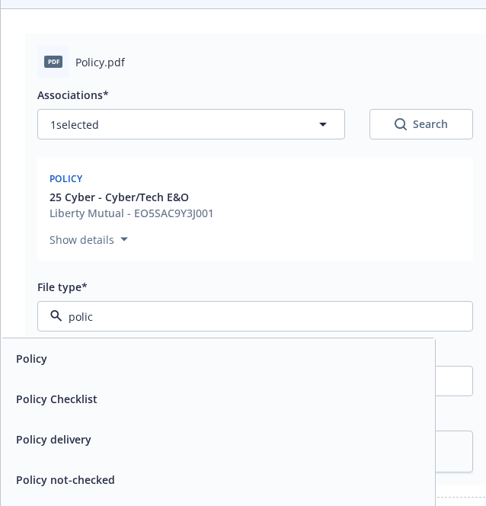
type input "policy"
click at [137, 353] on div "Policy" at bounding box center [218, 358] width 416 height 22
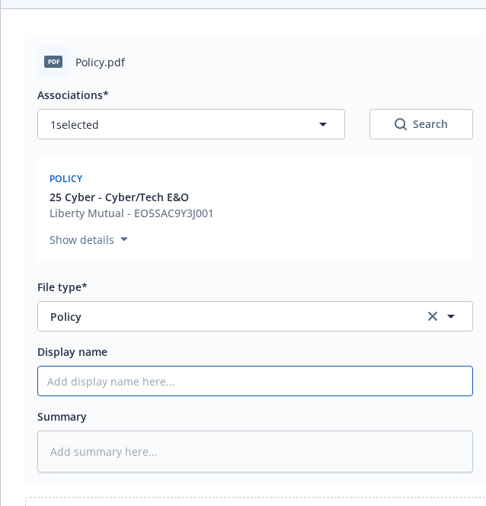
click at [134, 385] on input "Display name" at bounding box center [255, 380] width 434 height 29
type textarea "x"
type input "5"
type textarea "x"
type input "5/"
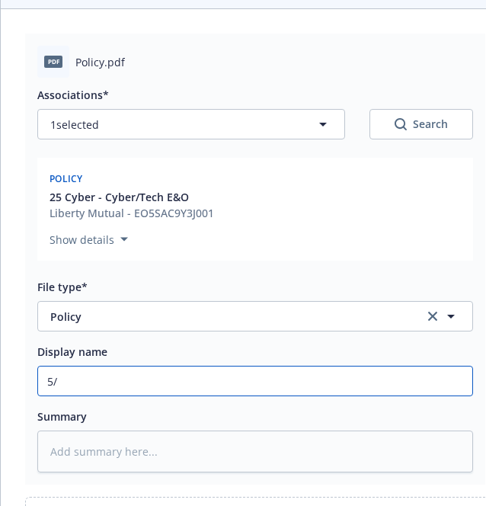
type textarea "x"
type input "5/1"
type textarea "x"
type input "5/1/"
type textarea "x"
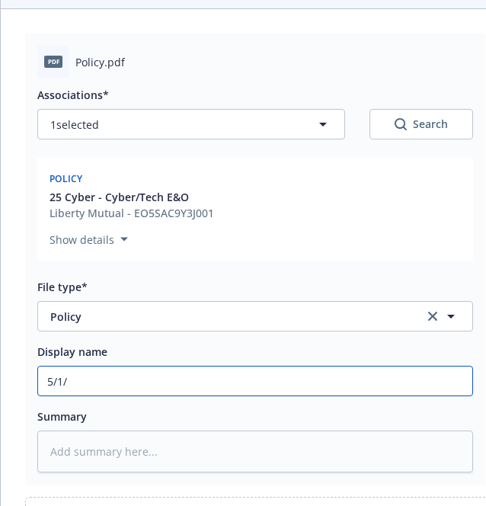
type input "5/1/2"
type textarea "x"
type input "5/1/20"
type textarea "x"
type input "5/1/202"
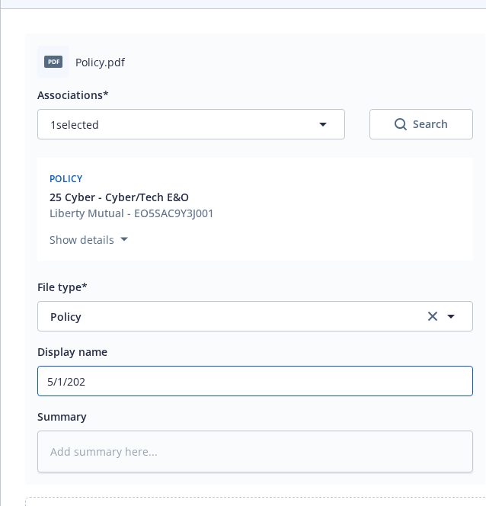
type textarea "x"
type input "5/1/2025"
type textarea "x"
type input "5/1/2025"
type textarea "x"
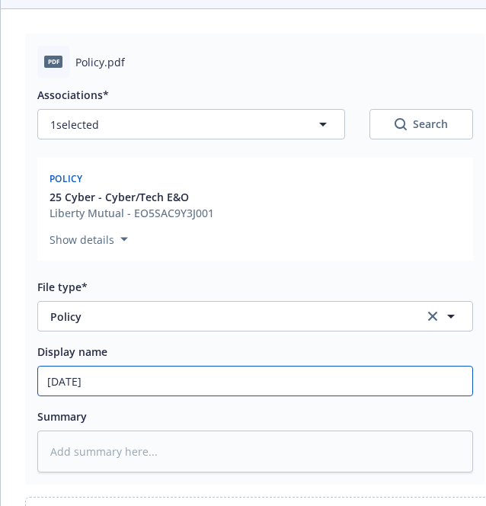
type input "5/1/2025 -"
type textarea "x"
type input "5/1/2025 -"
type textarea "x"
type input "5/1/2025 - 2"
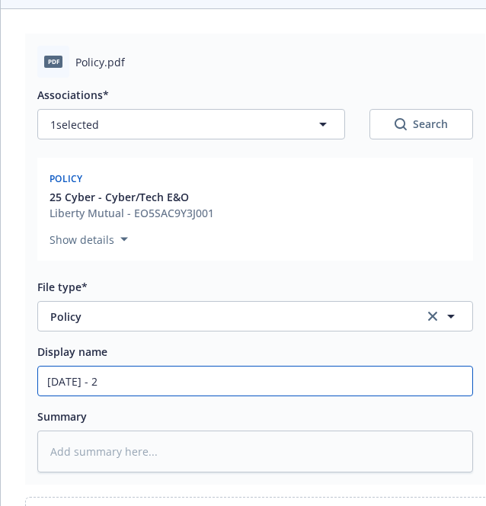
type textarea "x"
type input "5/1/2025 - 20"
type textarea "x"
type input "5/1/2025 - 202"
type textarea "x"
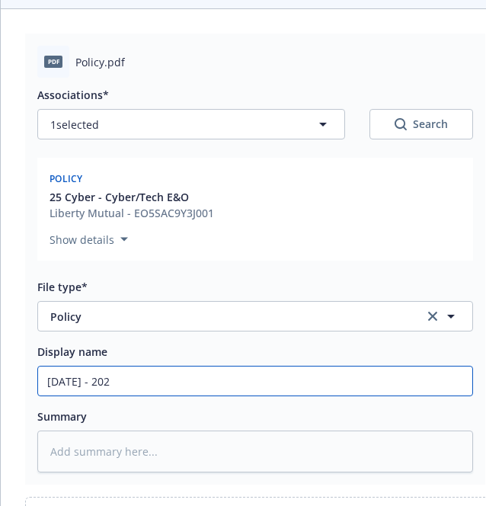
type input "5/1/2025 - 2026"
type textarea "x"
type input "5/1/2025 - 2026"
type textarea "x"
type input "5/1/2025 - 2026 C"
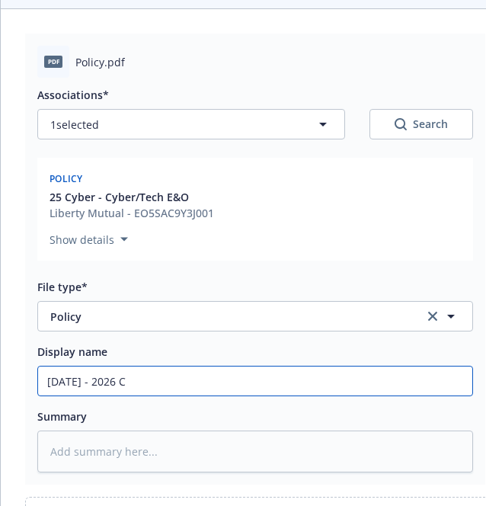
type textarea "x"
type input "5/1/2025 - 2026 Cy"
type textarea "x"
type input "5/1/2025 - 2026 Cyb"
type textarea "x"
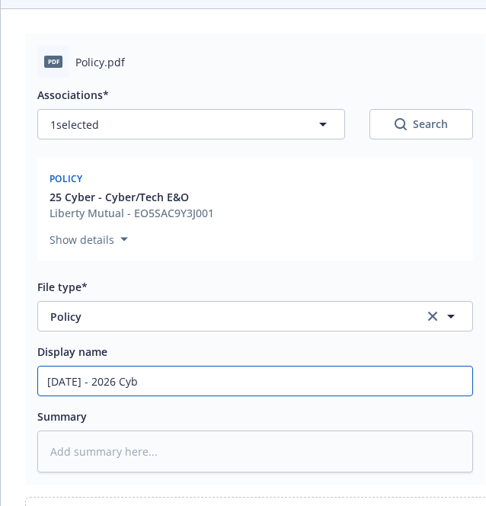
type input "5/1/2025 - 2026 Cybe"
type textarea "x"
type input "5/1/2025 - 2026 Cyber"
type textarea "x"
type input "5/1/2025 - 2026 Cyber P"
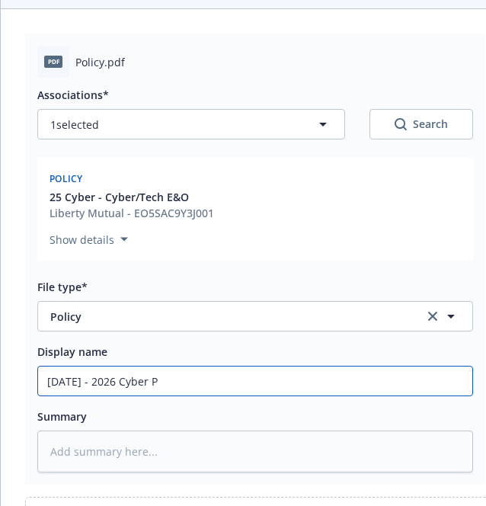
type textarea "x"
type input "5/1/2025 - 2026 Cyber Po"
type textarea "x"
type input "5/1/2025 - 2026 Cyber Pol"
type textarea "x"
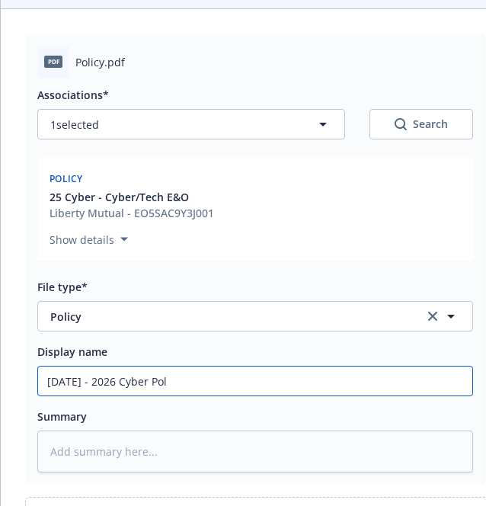
type input "5/1/2025 - 2026 Cyber Poli"
type textarea "x"
type input "5/1/2025 - 2026 Cyber Policy"
type textarea "x"
type input "5/1/2025 - 2026 Cyber Policy"
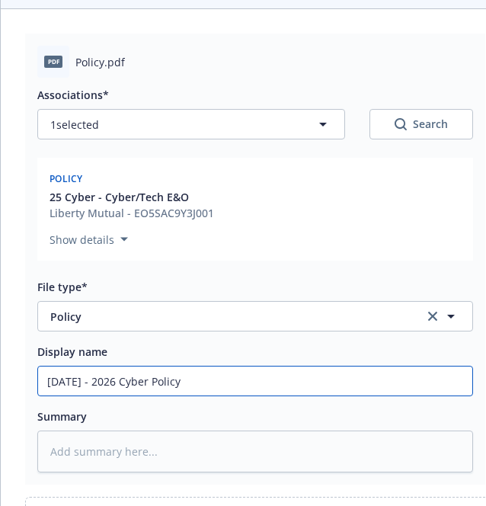
type textarea "x"
type input "5/1/2025 - 2026 Cyber Policy ("
type textarea "x"
type input "5/1/2025 - 2026 Cyber Policy (B"
type textarea "x"
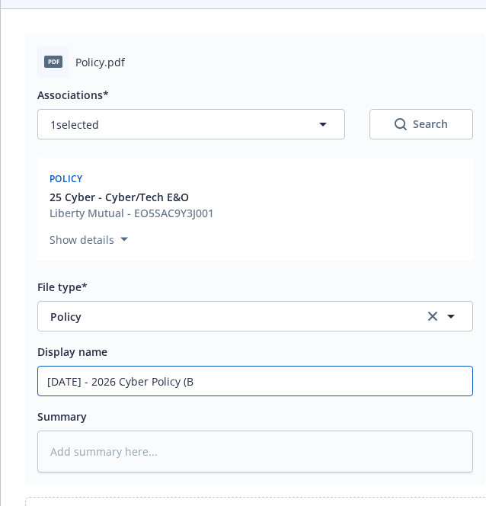
type input "5/1/2025 - 2026 Cyber Policy (Be"
type textarea "x"
type input "5/1/2025 - 2026 Cyber Policy (Bea"
type textarea "x"
type input "5/1/2025 - 2026 Cyber Policy (Beaz"
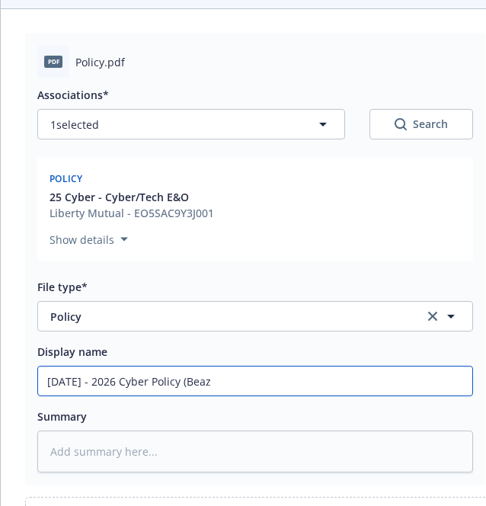
type textarea "x"
type input "5/1/2025 - 2026 Cyber Policy (Beazl"
type textarea "x"
type input "5/1/2025 - 2026 Cyber Policy (Beazle"
type textarea "x"
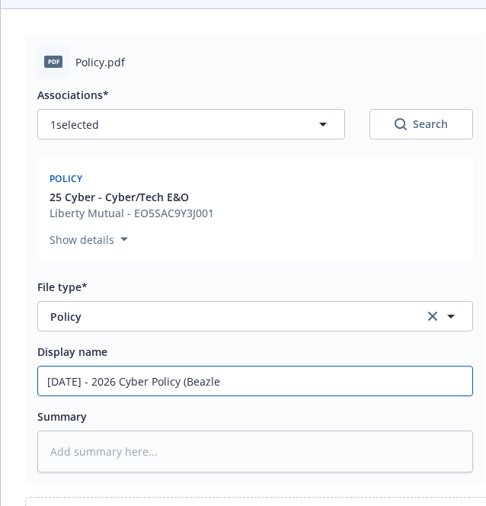
type input "5/1/2025 - 2026 Cyber Policy (Beazley"
type textarea "x"
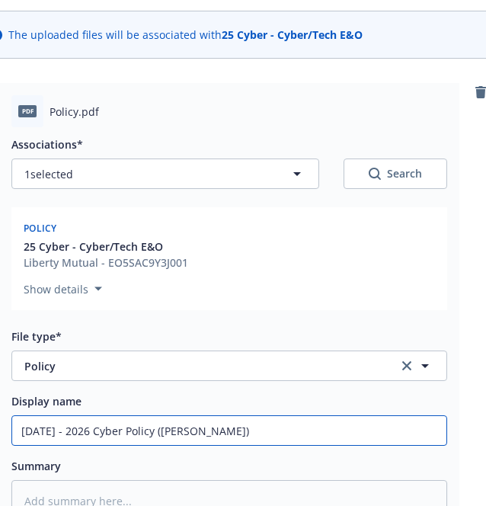
scroll to position [0, 0]
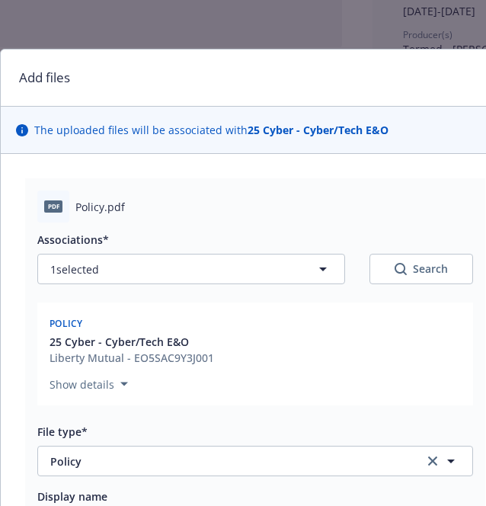
type input "5/1/2025 - 2026 Cyber Policy (Beazley)"
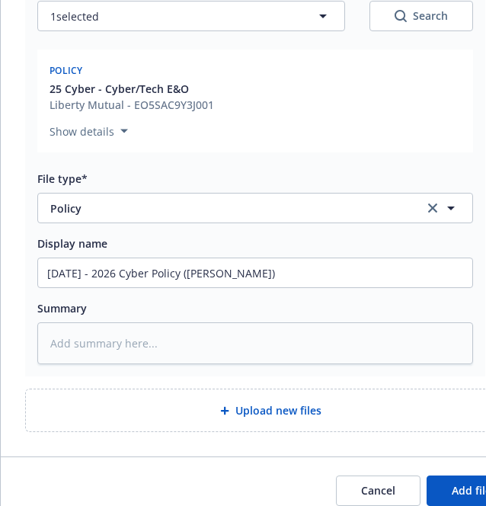
scroll to position [254, 0]
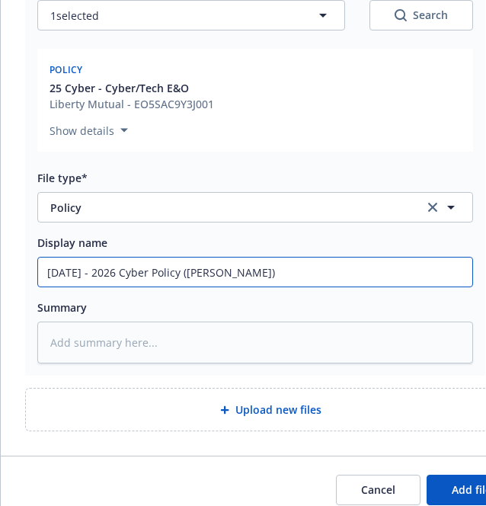
click at [228, 272] on input "5/1/2025 - 2026 Cyber Policy (Beazley)" at bounding box center [255, 271] width 434 height 29
click at [230, 273] on input "5/1/2025 - 2026 Cyber Policy (Beazley)" at bounding box center [255, 271] width 434 height 29
type textarea "x"
type input "5/1/2025 - 2026 Cyber Policy (Beazle)"
type textarea "x"
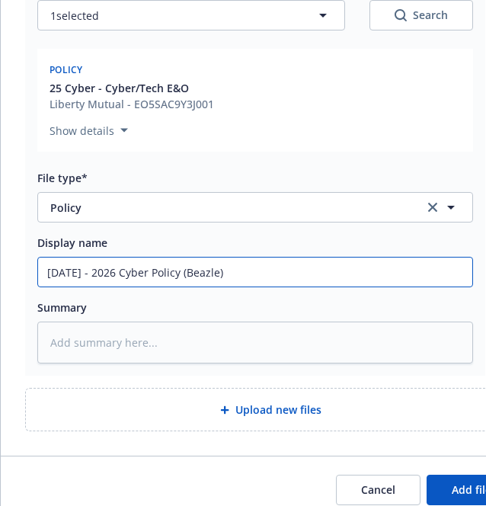
type input "5/1/2025 - 2026 Cyber Policy (Beazl)"
type textarea "x"
type input "5/1/2025 - 2026 Cyber Policy (Beaz)"
type textarea "x"
type input "5/1/2025 - 2026 Cyber Policy (Bea)"
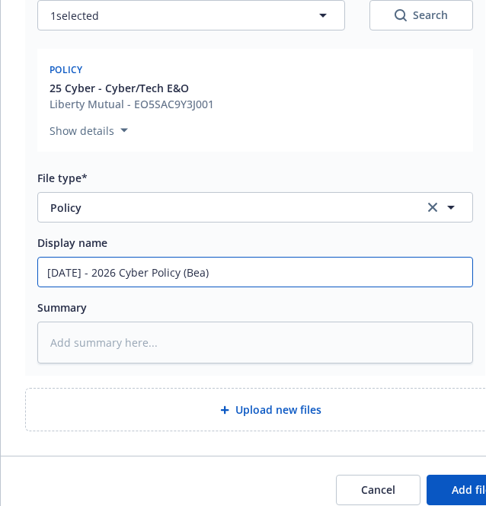
type textarea "x"
type input "5/1/2025 - 2026 Cyber Policy (Be)"
type textarea "x"
type input "5/1/2025 - 2026 Cyber Policy (B)"
type textarea "x"
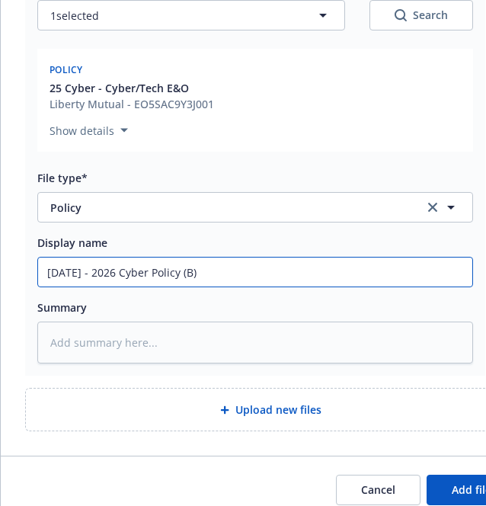
type input "5/1/2025 - 2026 Cyber Policy ()"
type textarea "x"
type input "5/1/2025 - 2026 Cyber Policy (I)"
type textarea "x"
type input "5/1/2025 - 2026 Cyber Policy (Iro)"
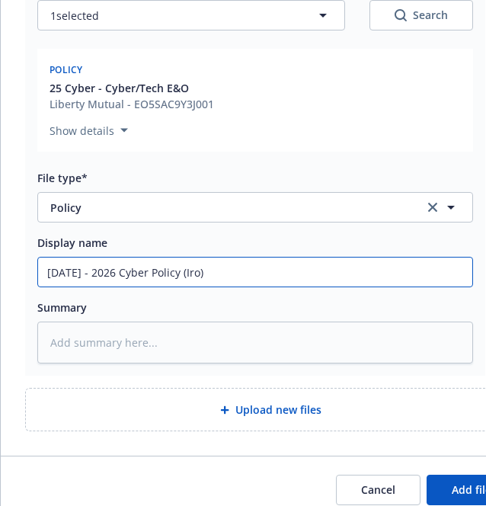
type textarea "x"
type input "5/1/2025 - 2026 Cyber Policy (Iron)"
type textarea "x"
type input "5/1/2025 - 2026 Cyber Policy (Irons)"
type textarea "x"
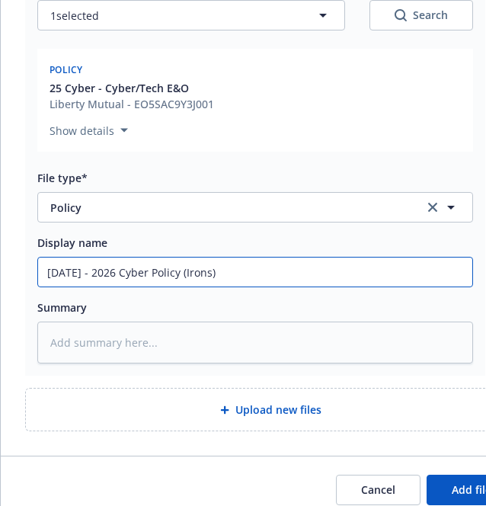
type input "5/1/2025 - 2026 Cyber Policy (Ironsh)"
type textarea "x"
type input "5/1/2025 - 2026 Cyber Policy (Ironsho)"
type textarea "x"
type input "5/1/2025 - 2026 Cyber Policy (Ironshor)"
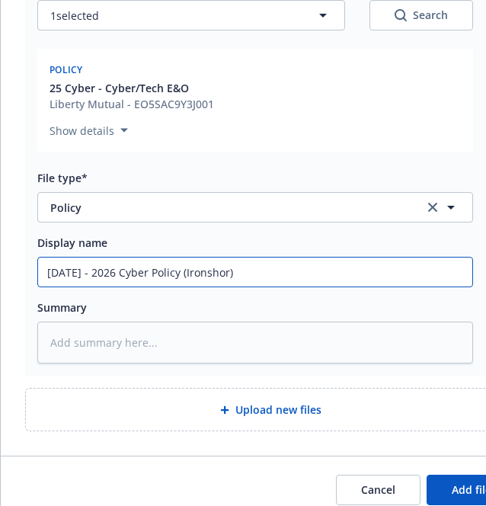
type textarea "x"
drag, startPoint x: 279, startPoint y: 273, endPoint x: 10, endPoint y: 267, distance: 269.0
click at [10, 267] on div "pdf Policy.pdf Associations* 1 selected Search Policy 25 Cyber - Cyber/Tech E&O…" at bounding box center [270, 177] width 539 height 555
type input "5/1/2025 - 2026 Cyber Policy (Ironshore)"
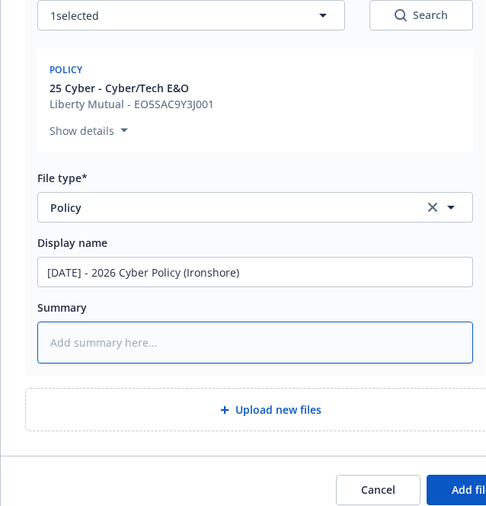
click at [116, 341] on textarea at bounding box center [255, 342] width 436 height 42
paste textarea "5/1/2025 - 2026 Cyber Policy (Ironshore)"
type textarea "x"
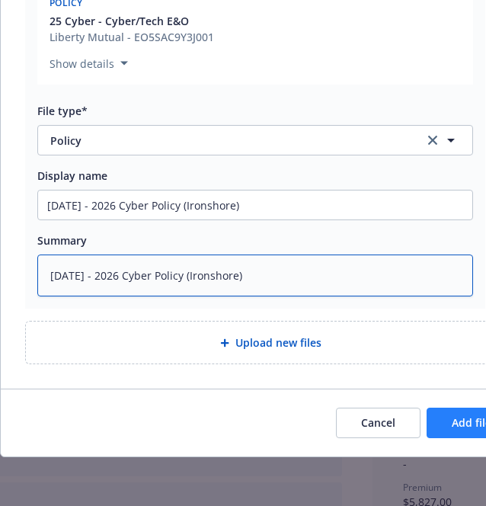
type textarea "5/1/2025 - 2026 Cyber Policy (Ironshore)"
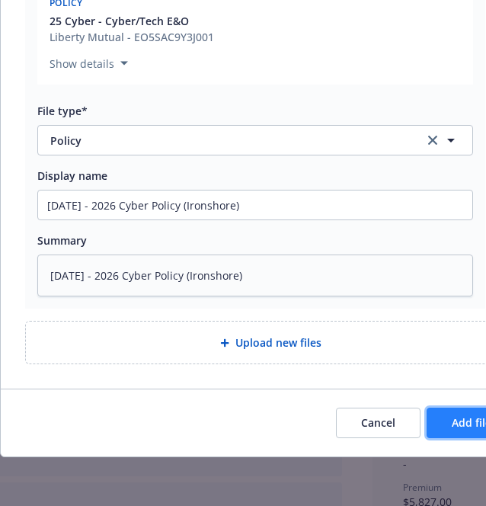
click at [451, 415] on button "Add files" at bounding box center [474, 423] width 95 height 30
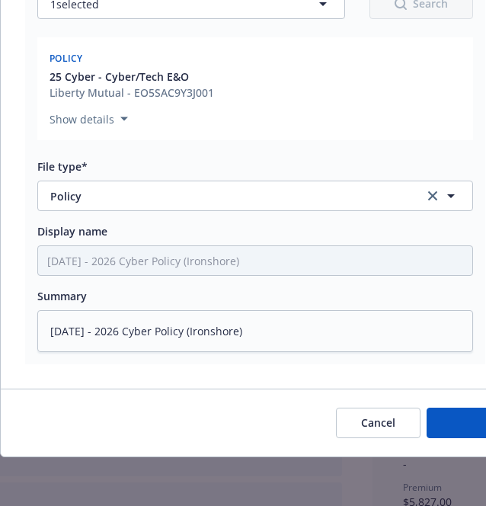
type textarea "x"
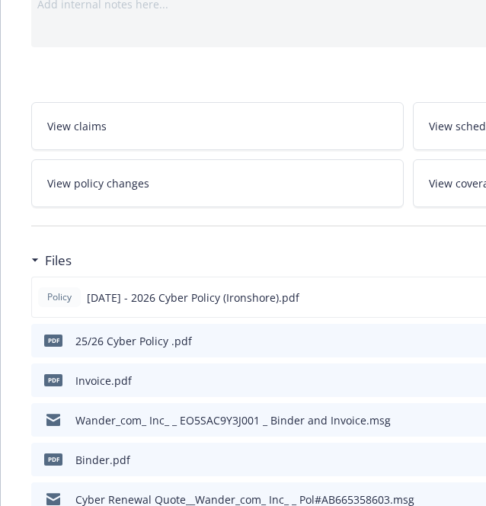
scroll to position [0, 0]
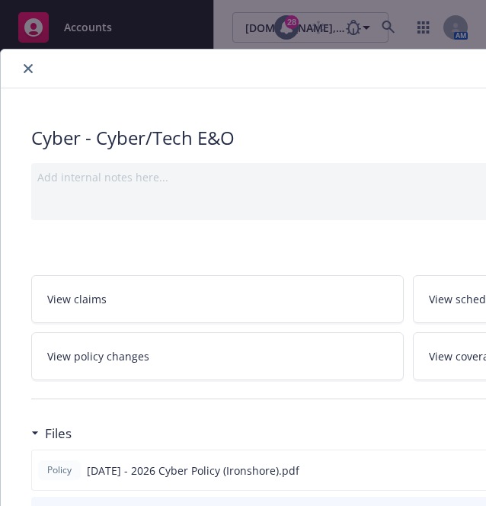
click at [30, 69] on icon "close" at bounding box center [28, 68] width 9 height 9
